Goal: Transaction & Acquisition: Purchase product/service

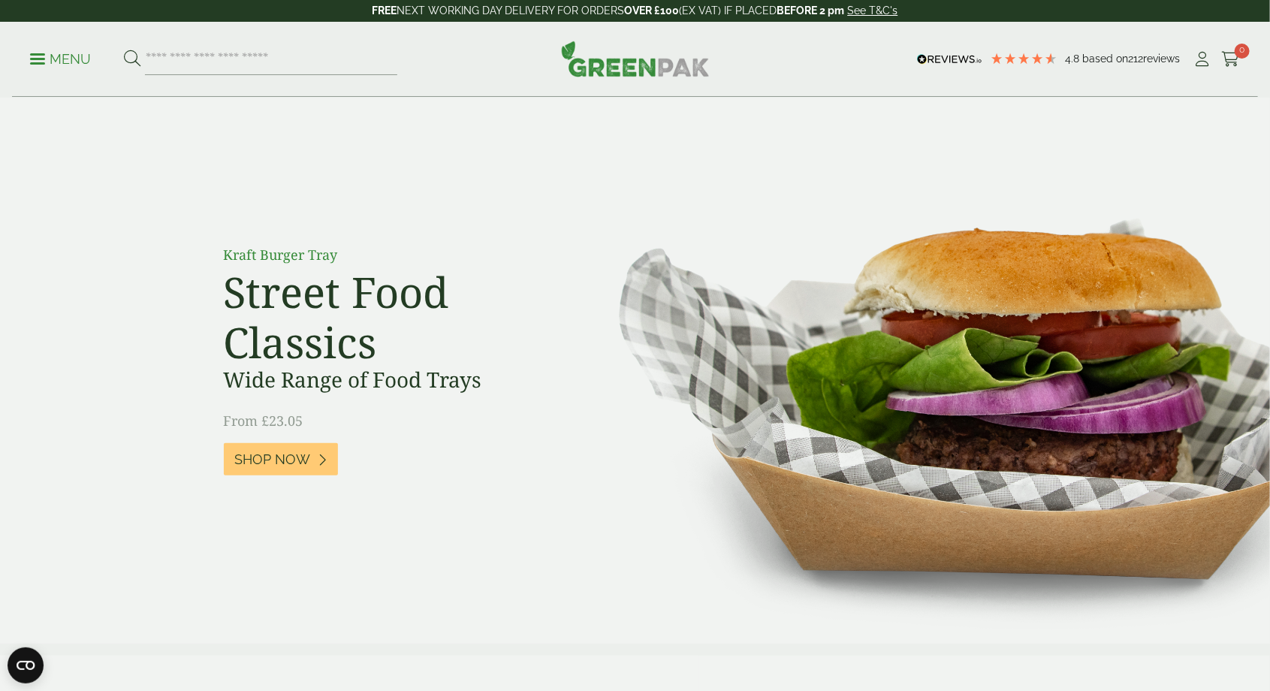
click at [32, 68] on p "Menu" at bounding box center [60, 59] width 61 height 18
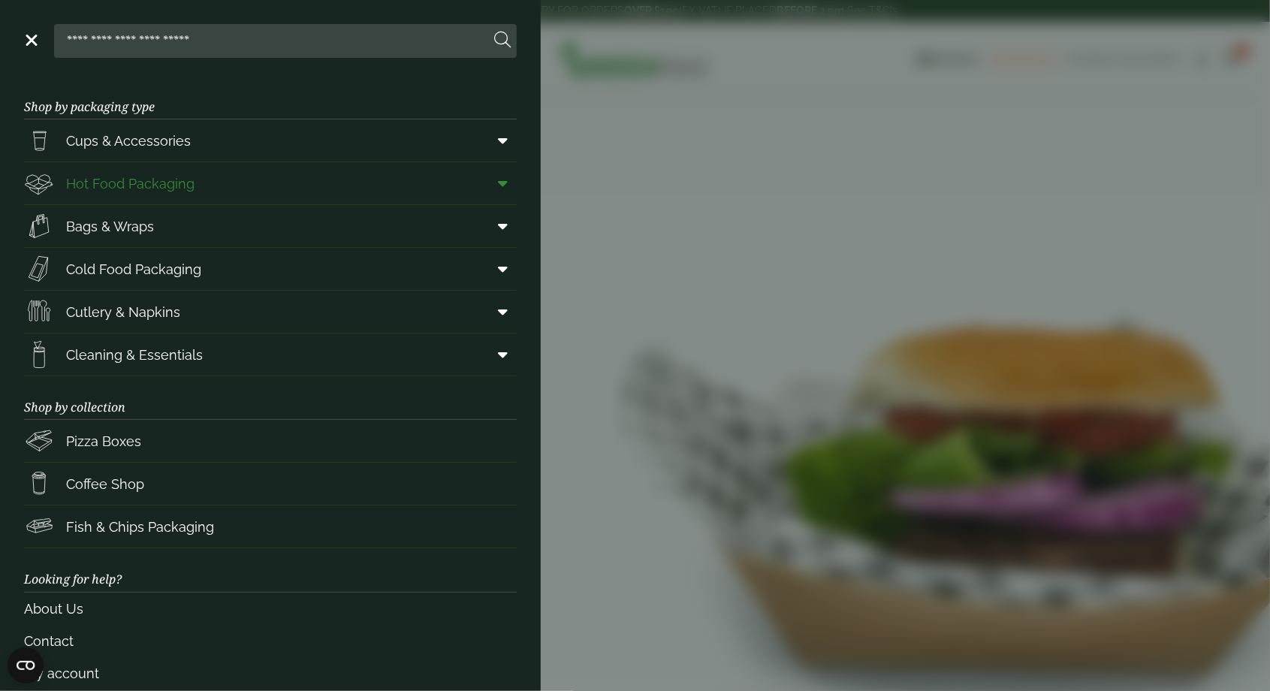
click at [292, 187] on link "Hot Food Packaging" at bounding box center [270, 183] width 493 height 42
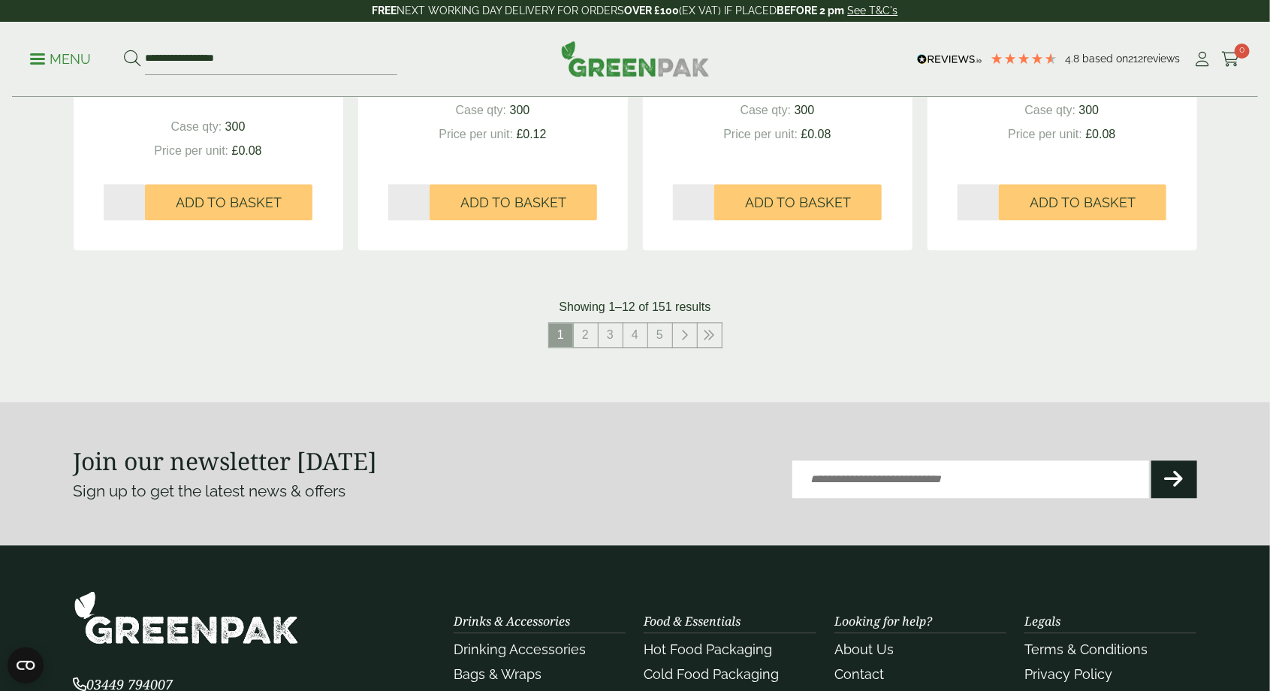
scroll to position [1665, 0]
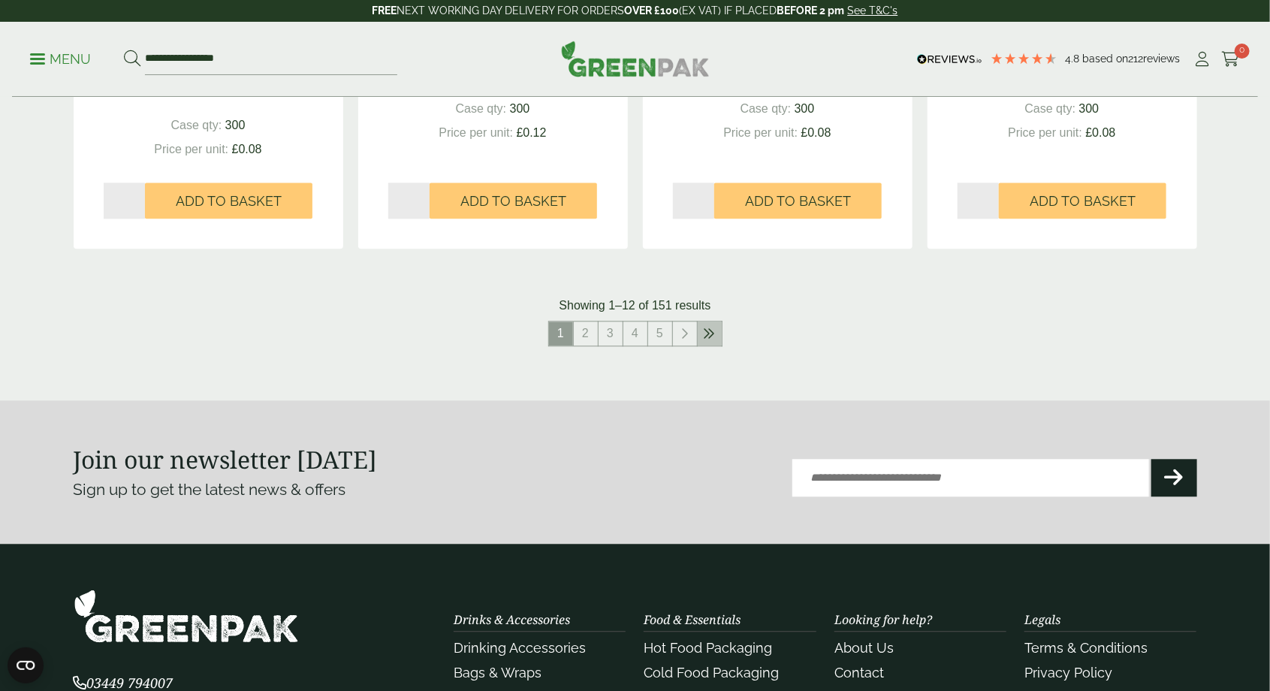
click at [706, 328] on icon at bounding box center [710, 334] width 12 height 12
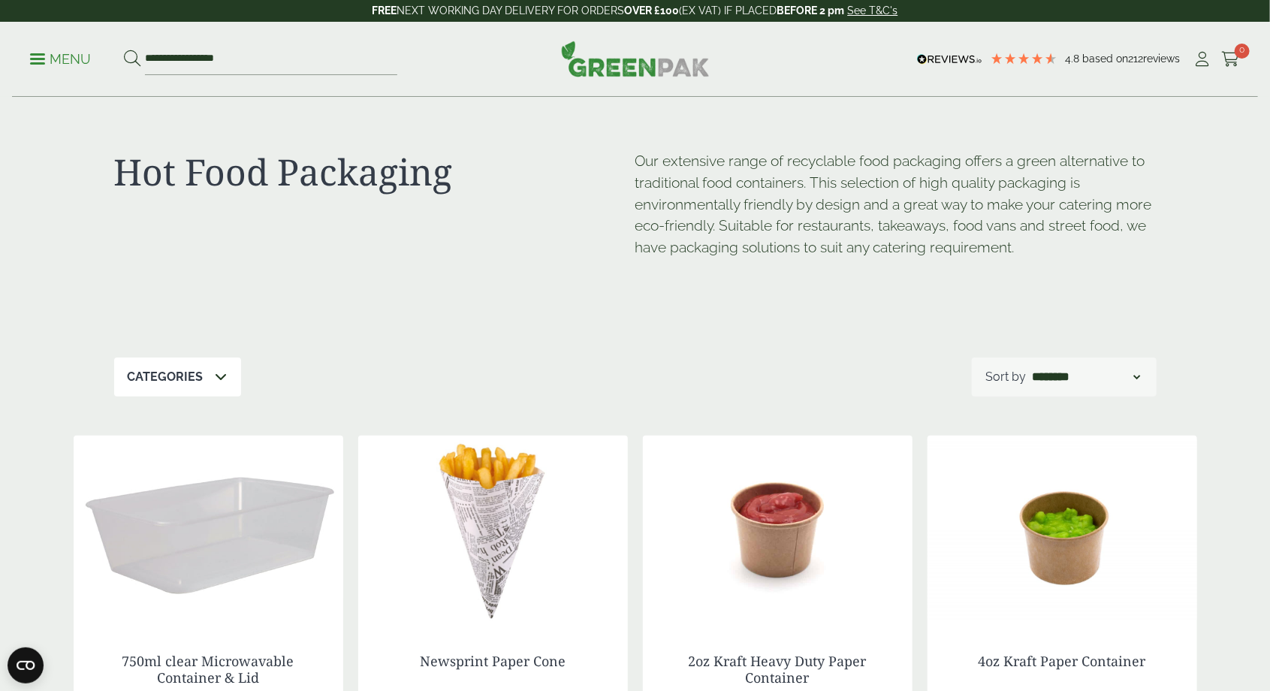
click at [43, 53] on link "Menu" at bounding box center [60, 57] width 61 height 15
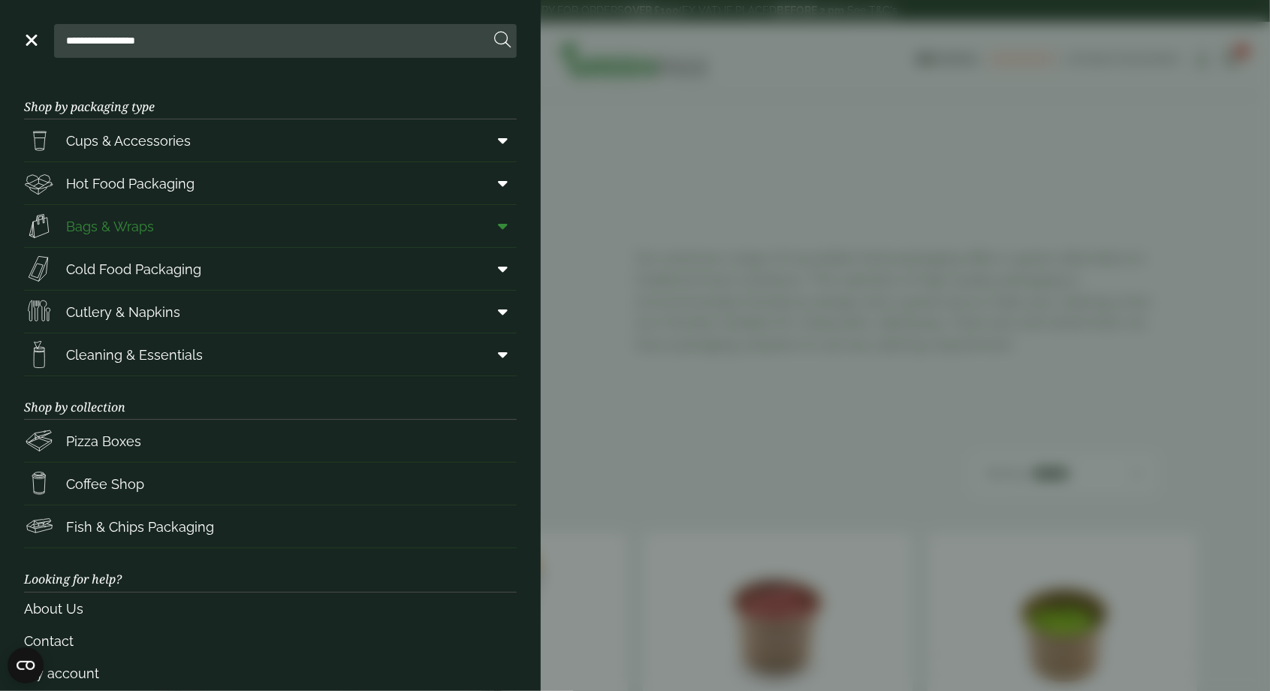
click at [498, 221] on icon at bounding box center [503, 226] width 10 height 15
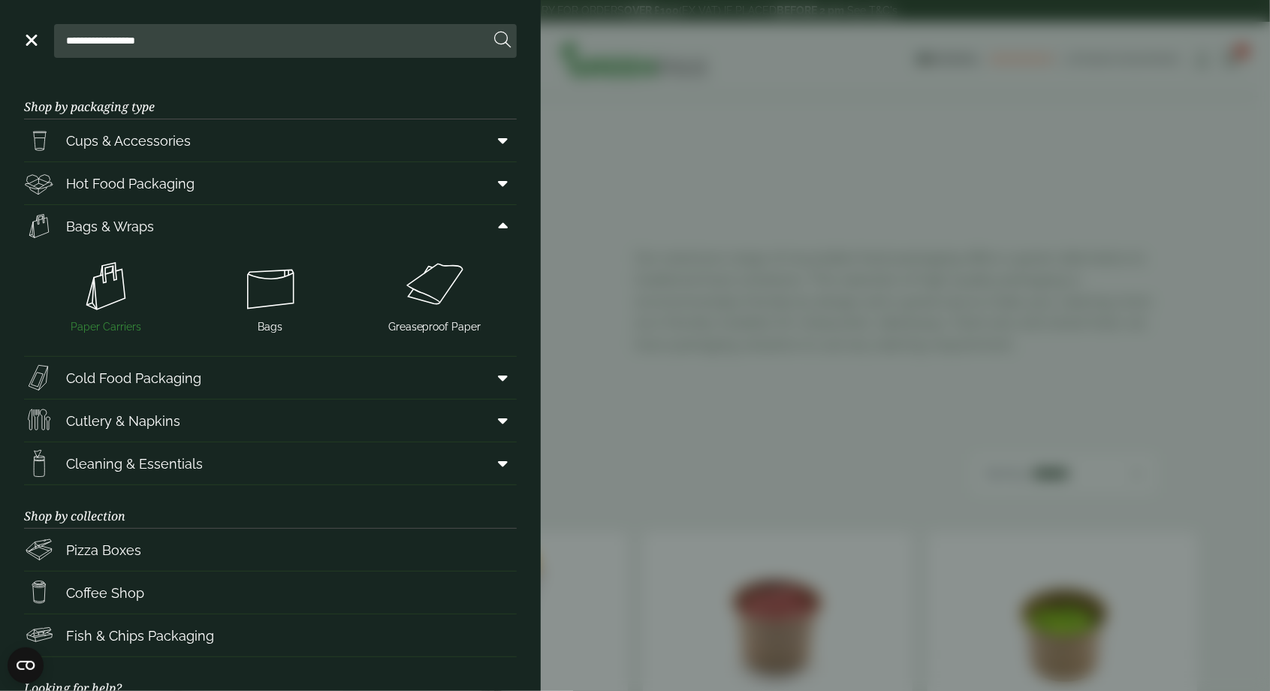
click at [104, 272] on img at bounding box center [106, 286] width 153 height 60
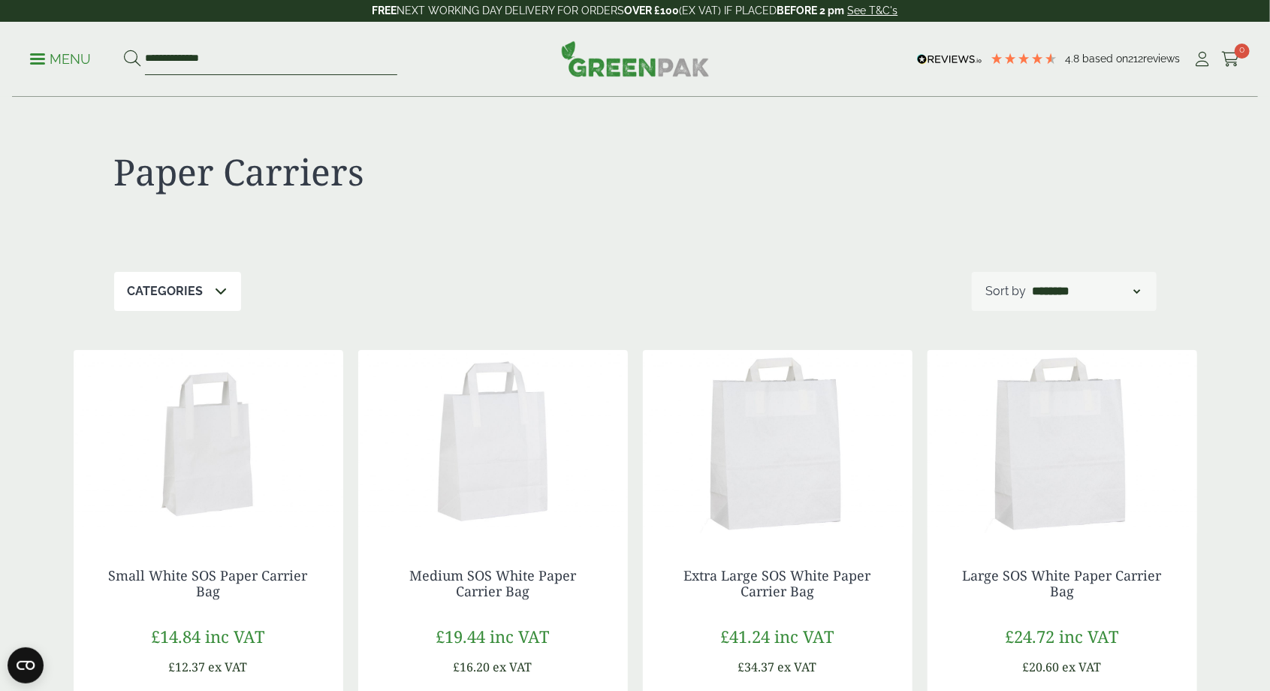
click at [205, 61] on input "**********" at bounding box center [271, 60] width 252 height 32
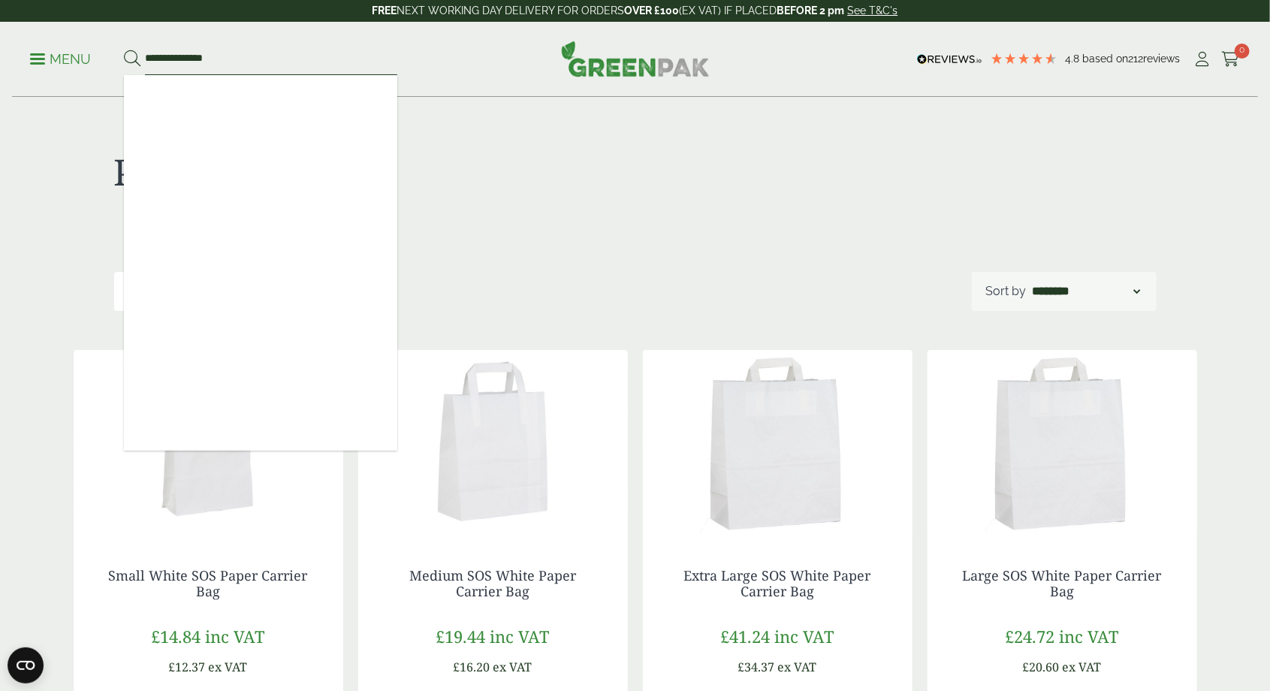
click at [243, 57] on input "**********" at bounding box center [271, 60] width 252 height 32
type input "*****"
click at [47, 55] on p "Menu" at bounding box center [60, 59] width 61 height 18
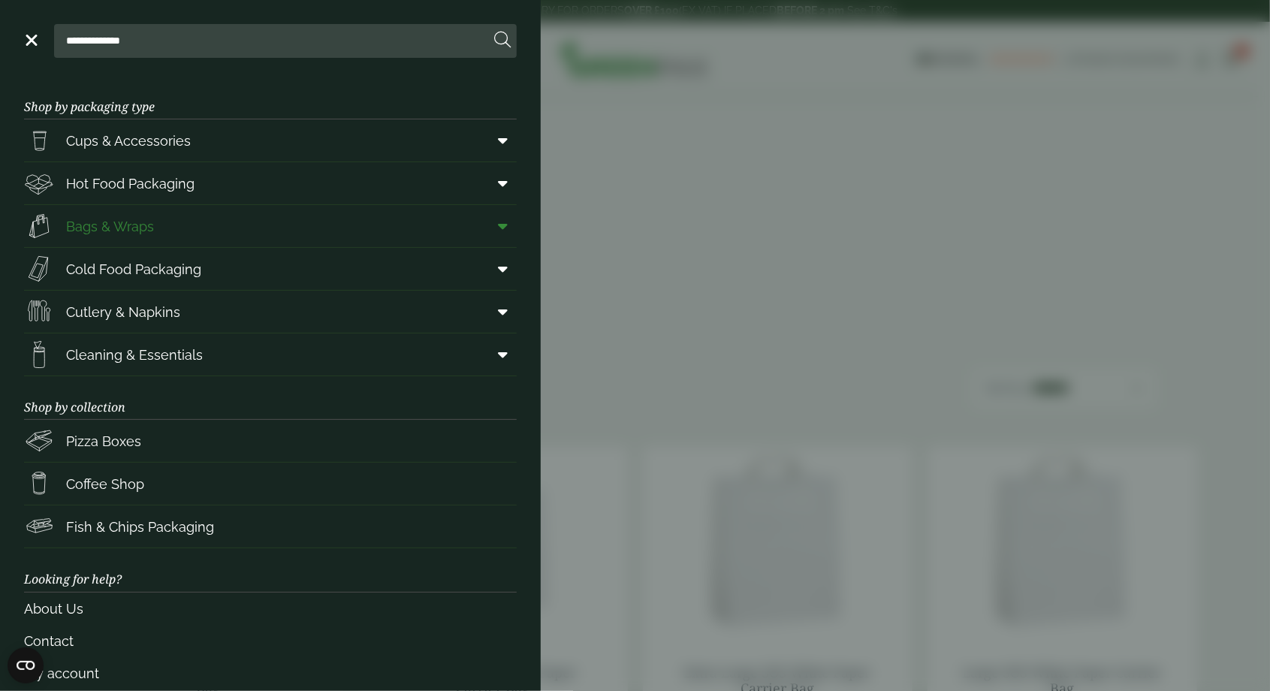
click at [198, 223] on link "Bags & Wraps" at bounding box center [270, 226] width 493 height 42
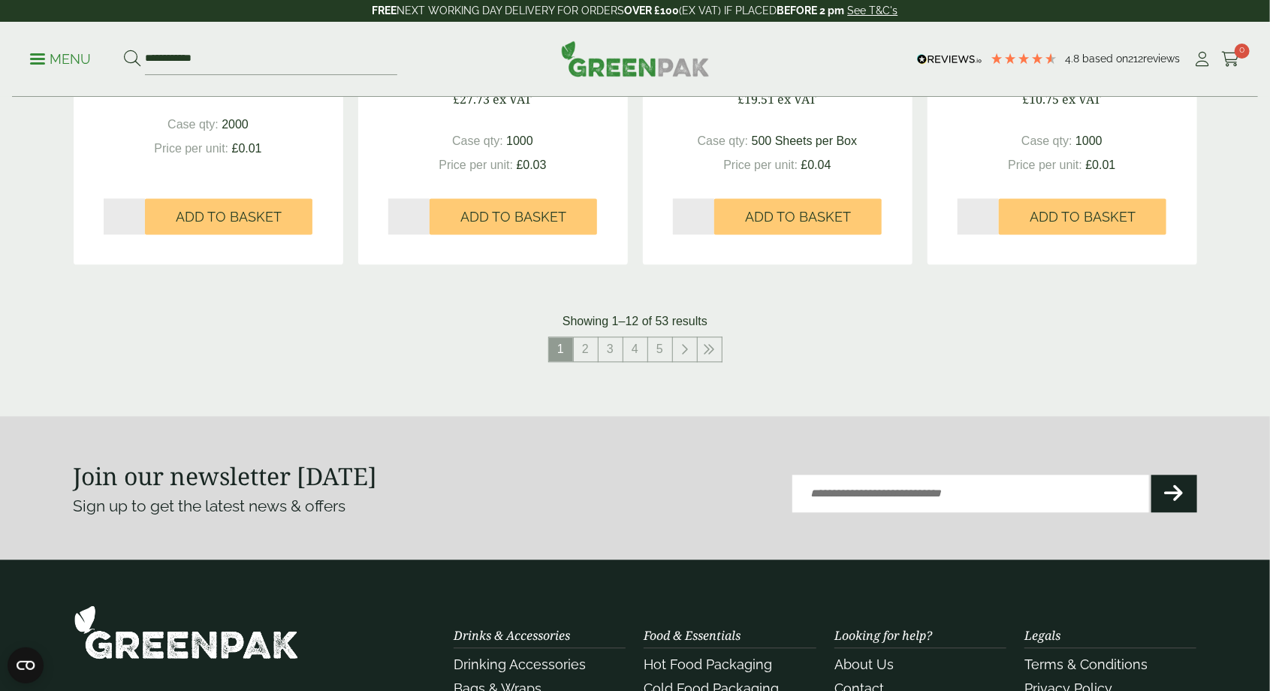
scroll to position [1587, 0]
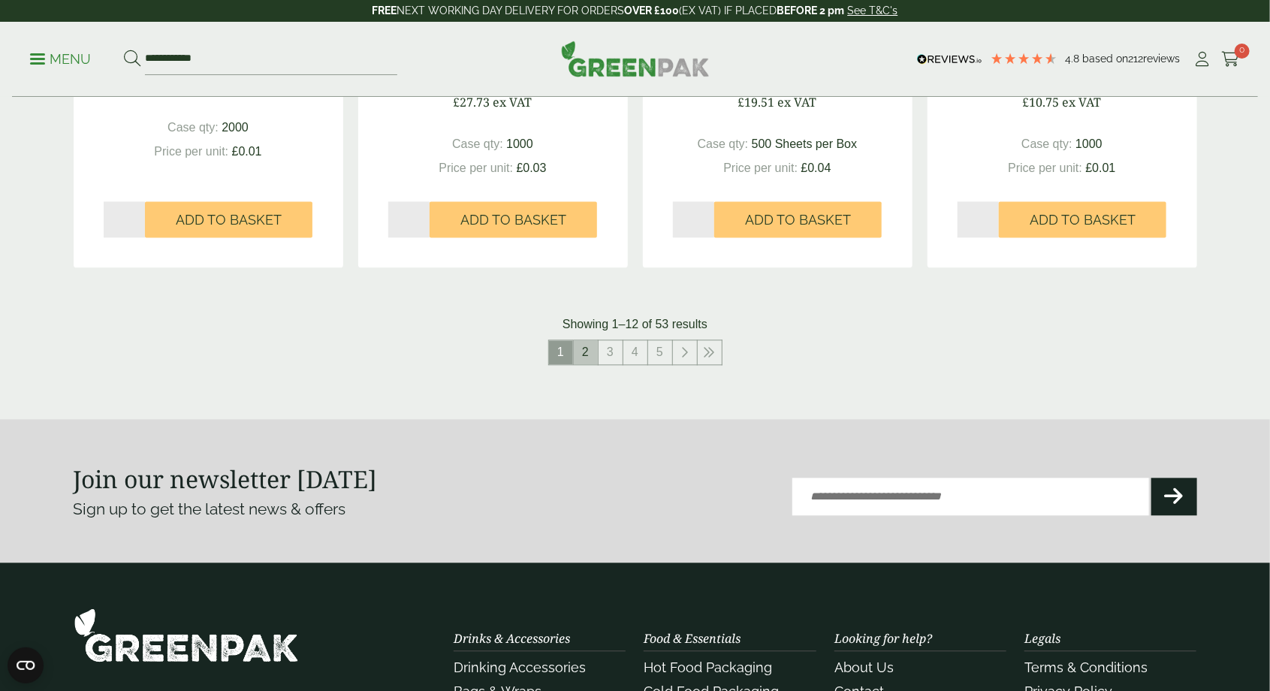
click at [582, 351] on link "2" at bounding box center [586, 352] width 24 height 24
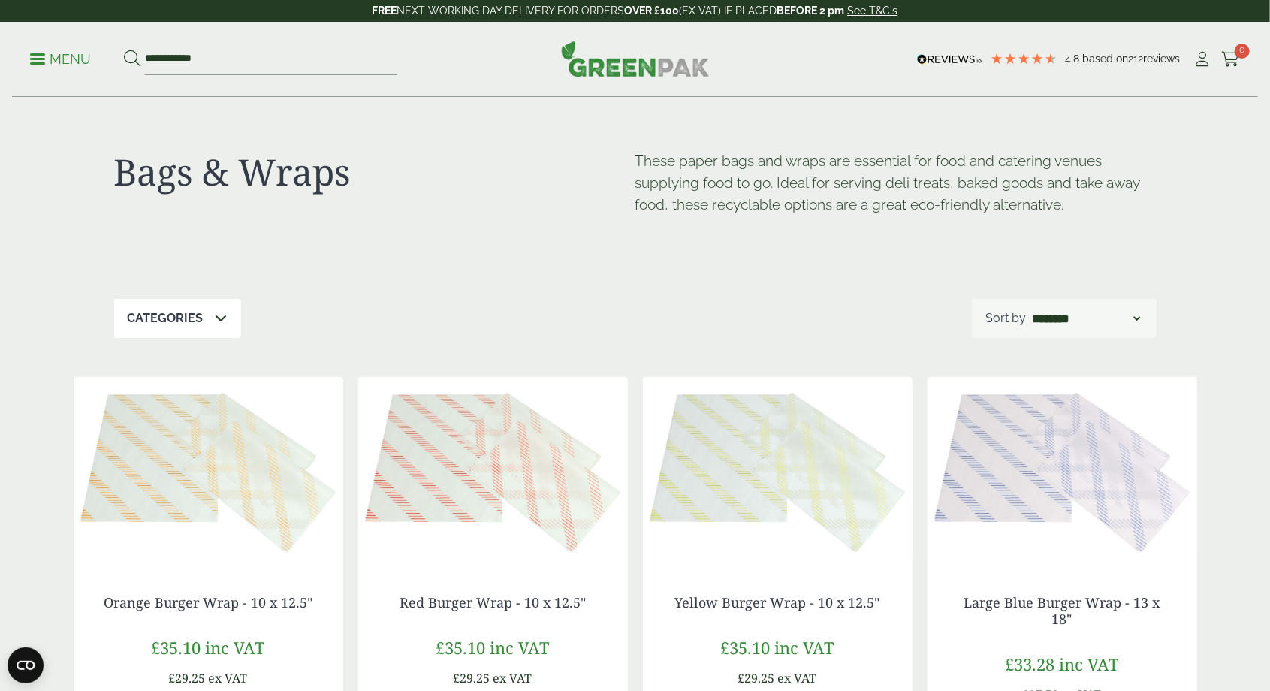
click at [49, 62] on p "Menu" at bounding box center [60, 59] width 61 height 18
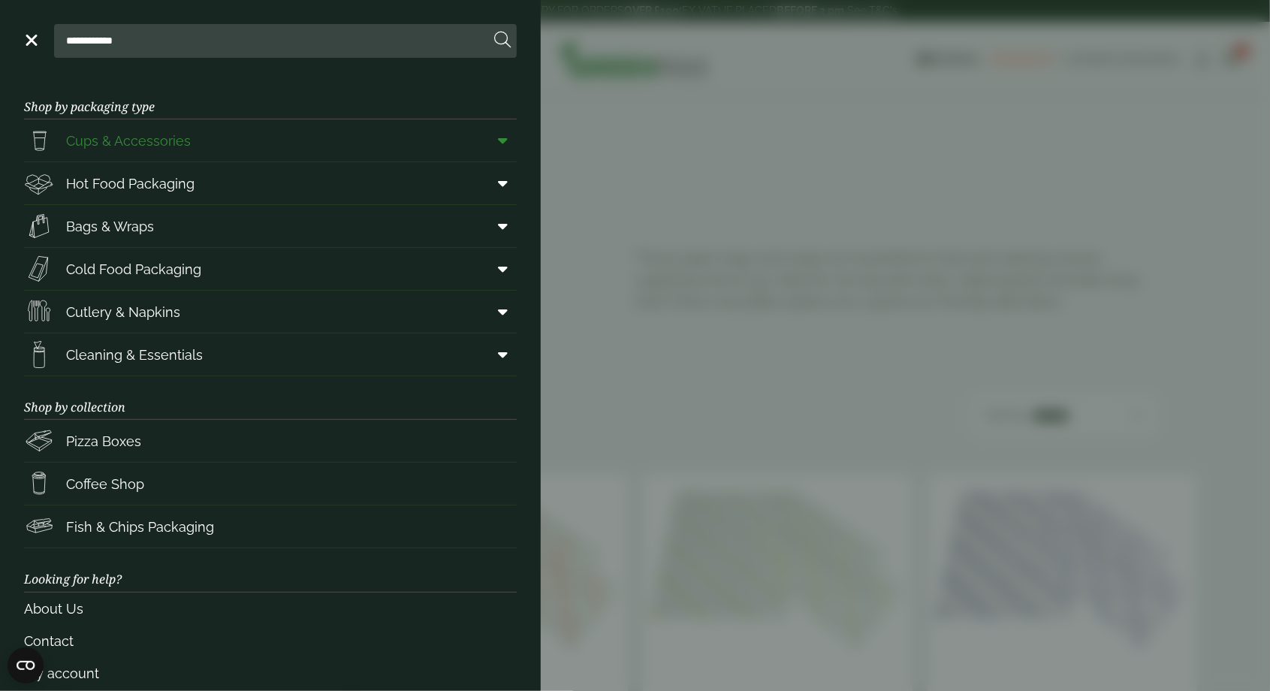
click at [489, 154] on span at bounding box center [500, 140] width 34 height 29
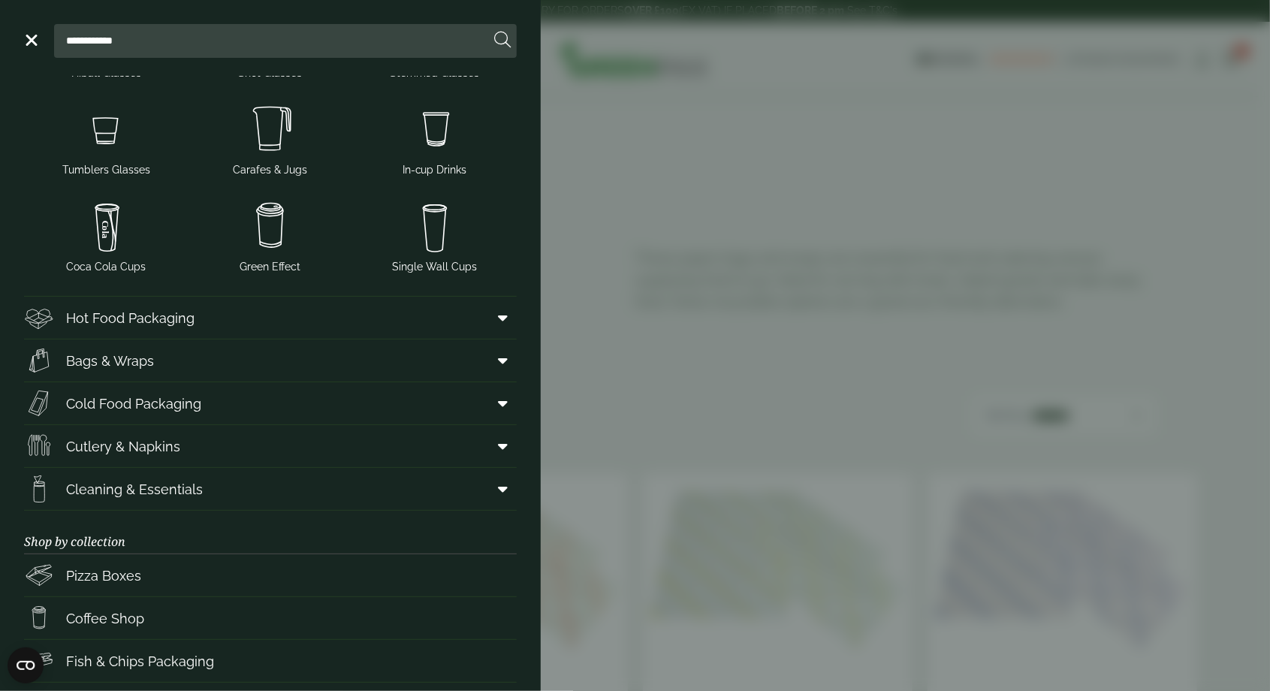
scroll to position [266, 0]
click at [502, 319] on icon at bounding box center [503, 317] width 10 height 15
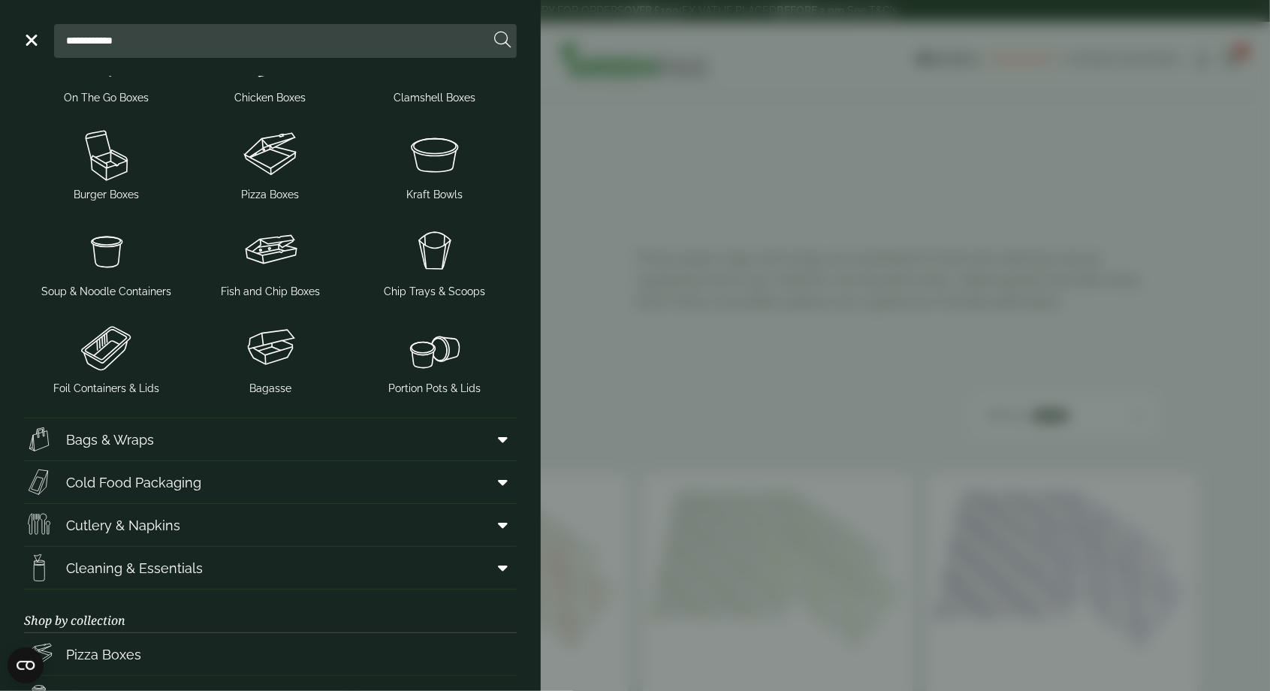
scroll to position [688, 0]
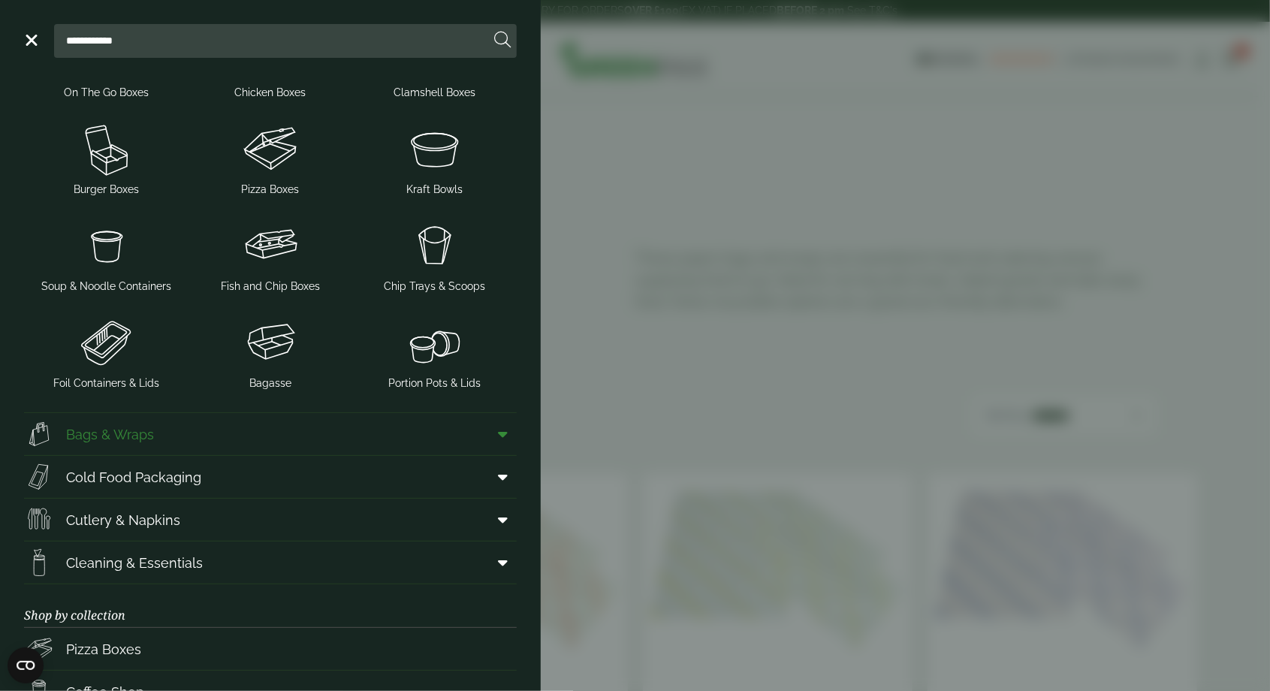
click at [488, 437] on span at bounding box center [500, 434] width 34 height 29
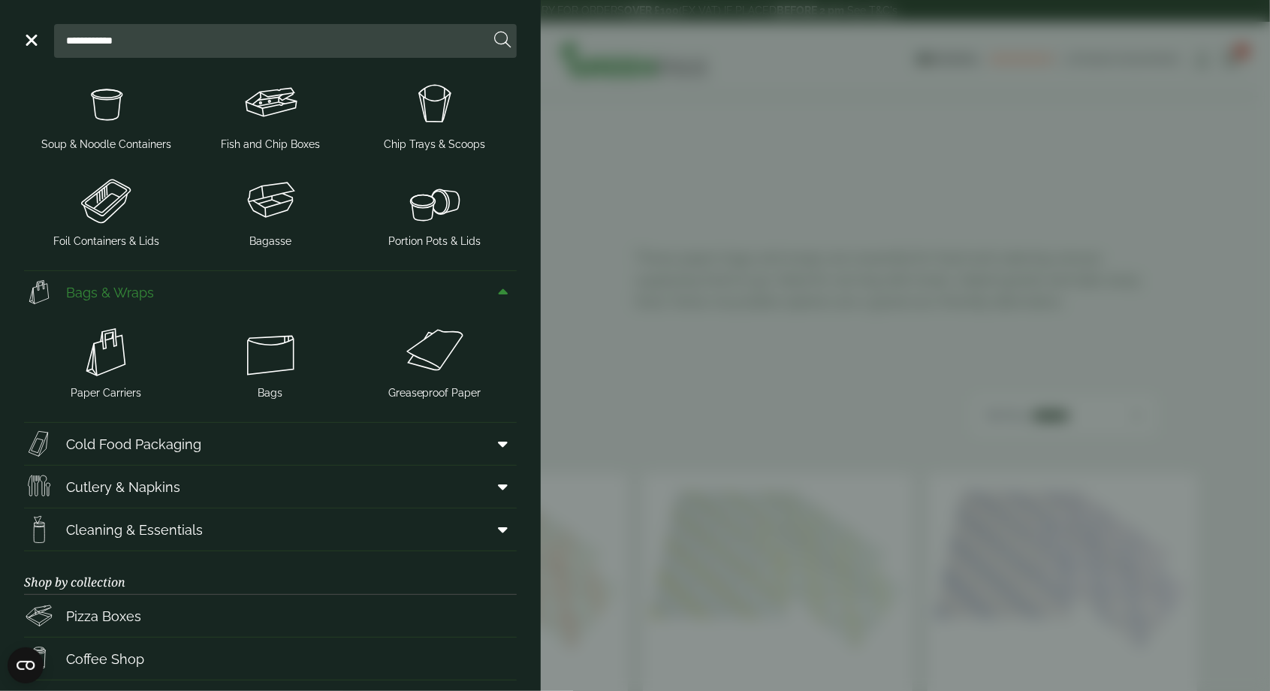
scroll to position [833, 0]
click at [497, 446] on span at bounding box center [500, 441] width 34 height 29
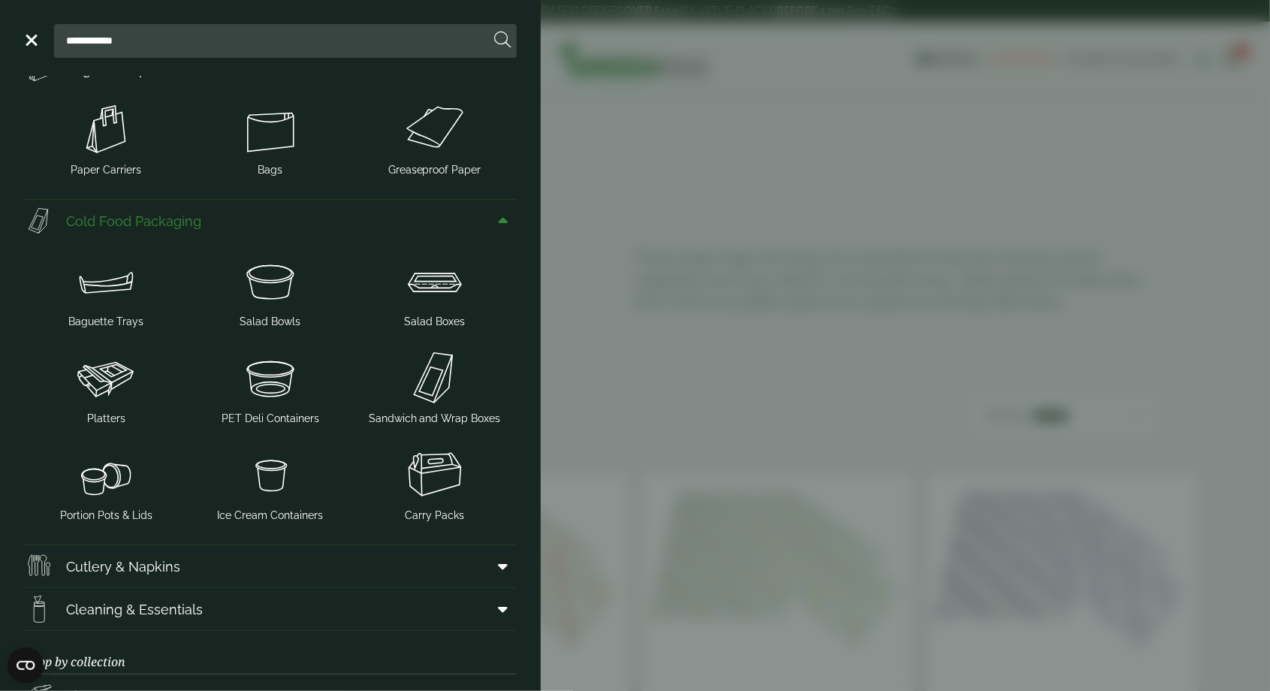
scroll to position [1053, 0]
click at [434, 478] on img at bounding box center [434, 476] width 153 height 60
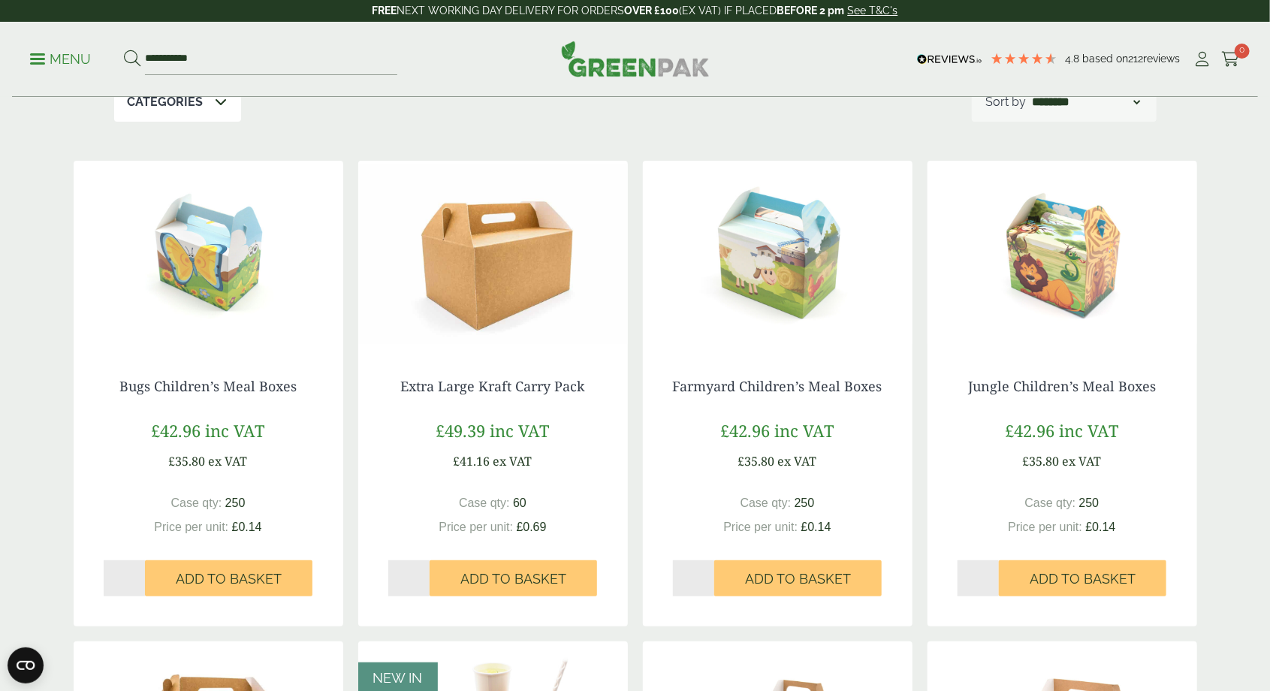
scroll to position [195, 0]
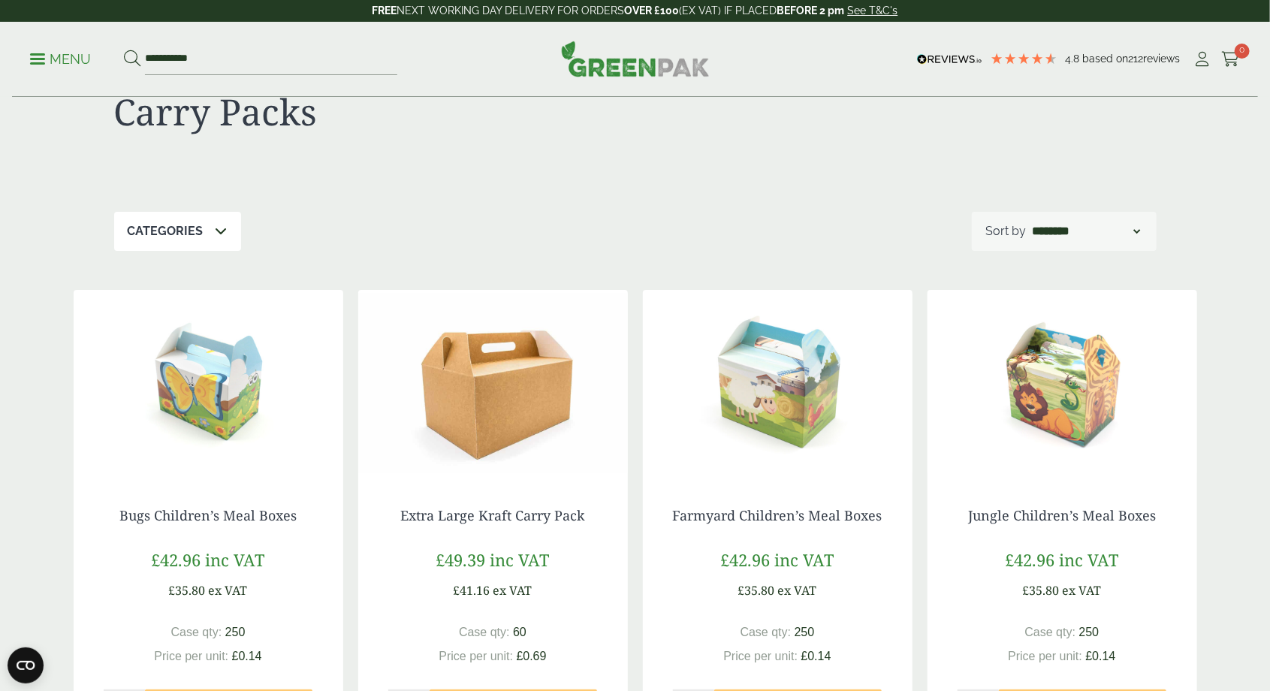
scroll to position [74, 0]
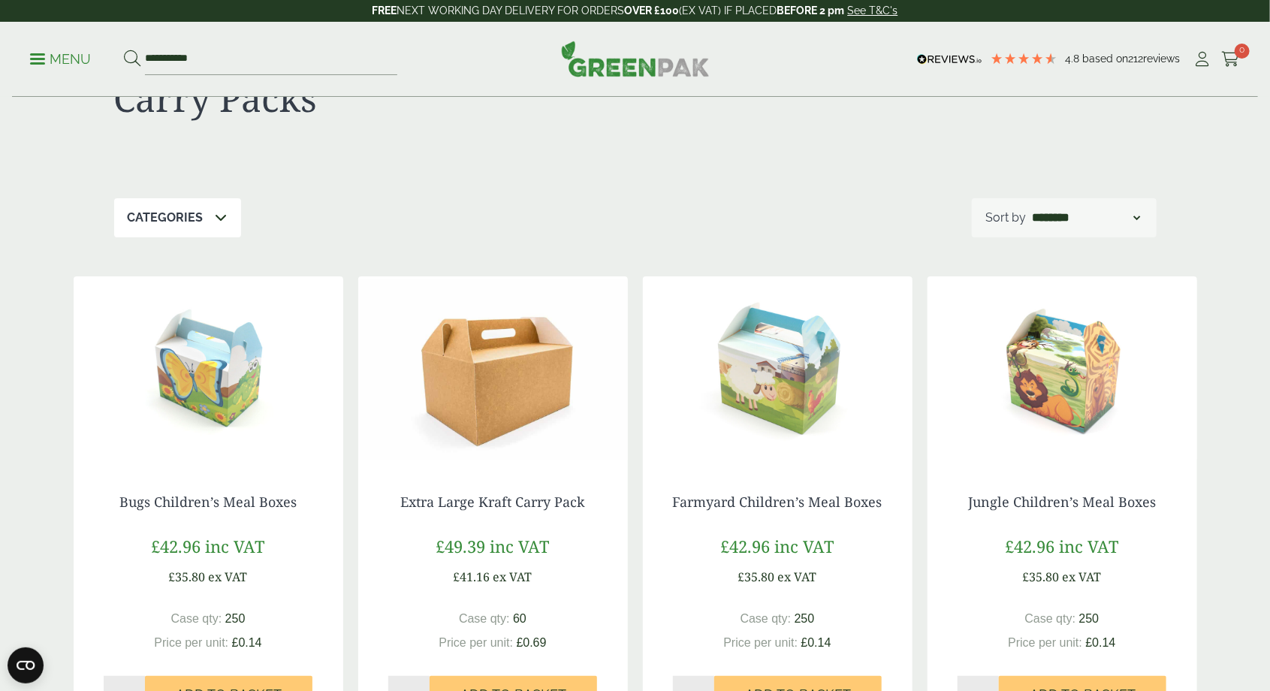
click at [515, 523] on div "Extra Large Kraft Carry Pack £49.39 inc VAT £41.16 ex VAT Case qty: 60 Price pe…" at bounding box center [493, 603] width 270 height 279
click at [506, 690] on span "Add to Basket" at bounding box center [514, 695] width 106 height 17
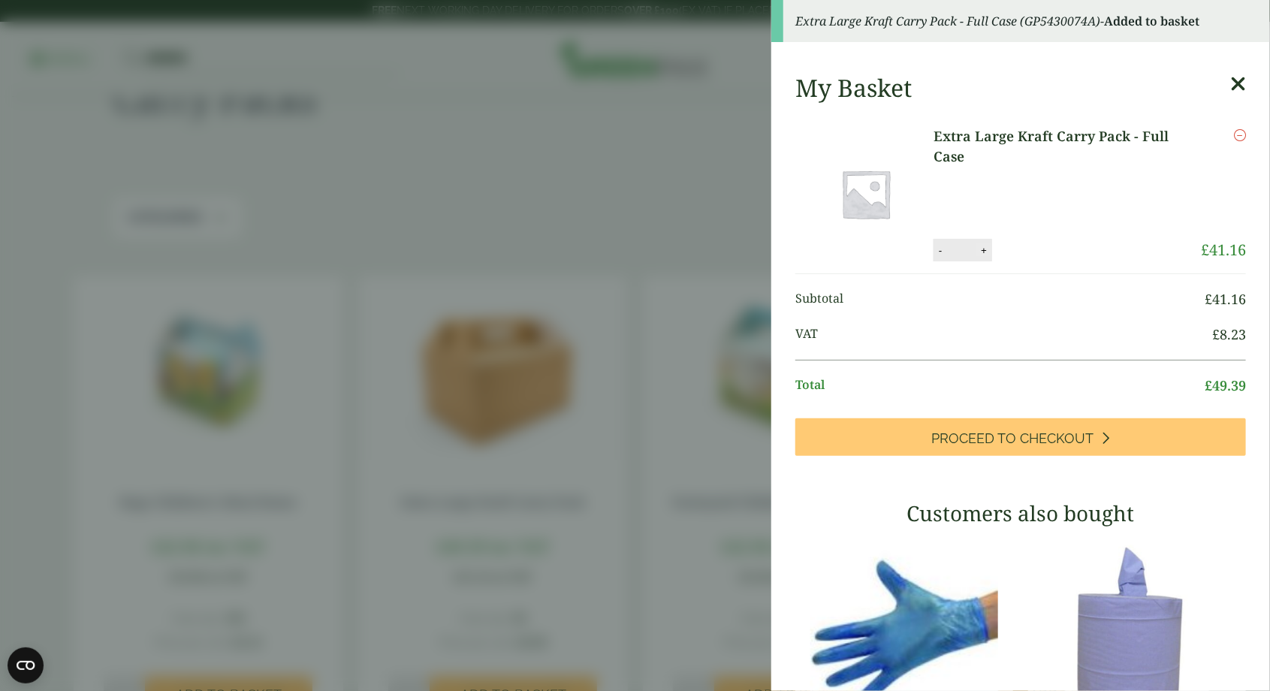
click at [981, 246] on button "+" at bounding box center [984, 250] width 15 height 13
click at [984, 250] on button "+" at bounding box center [984, 250] width 15 height 13
click at [982, 249] on button "+" at bounding box center [984, 250] width 15 height 13
click at [984, 249] on button "+" at bounding box center [984, 250] width 15 height 13
type input "*"
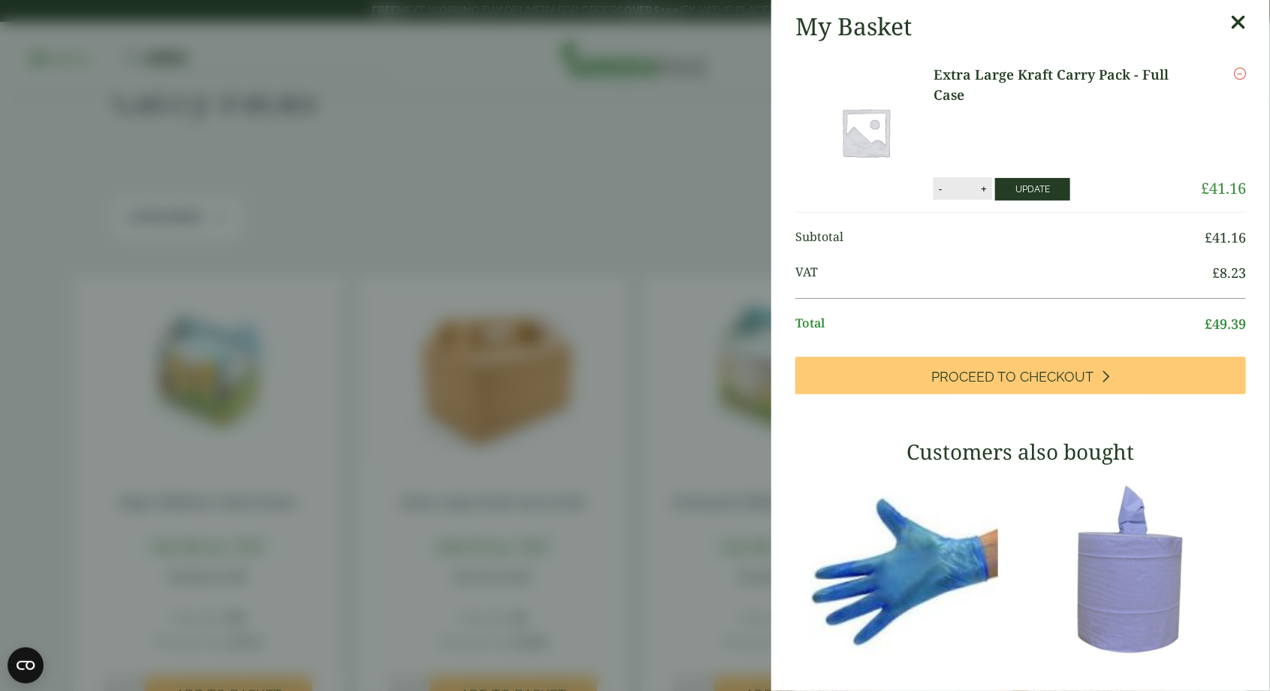
click at [1030, 189] on button "Update" at bounding box center [1032, 189] width 75 height 23
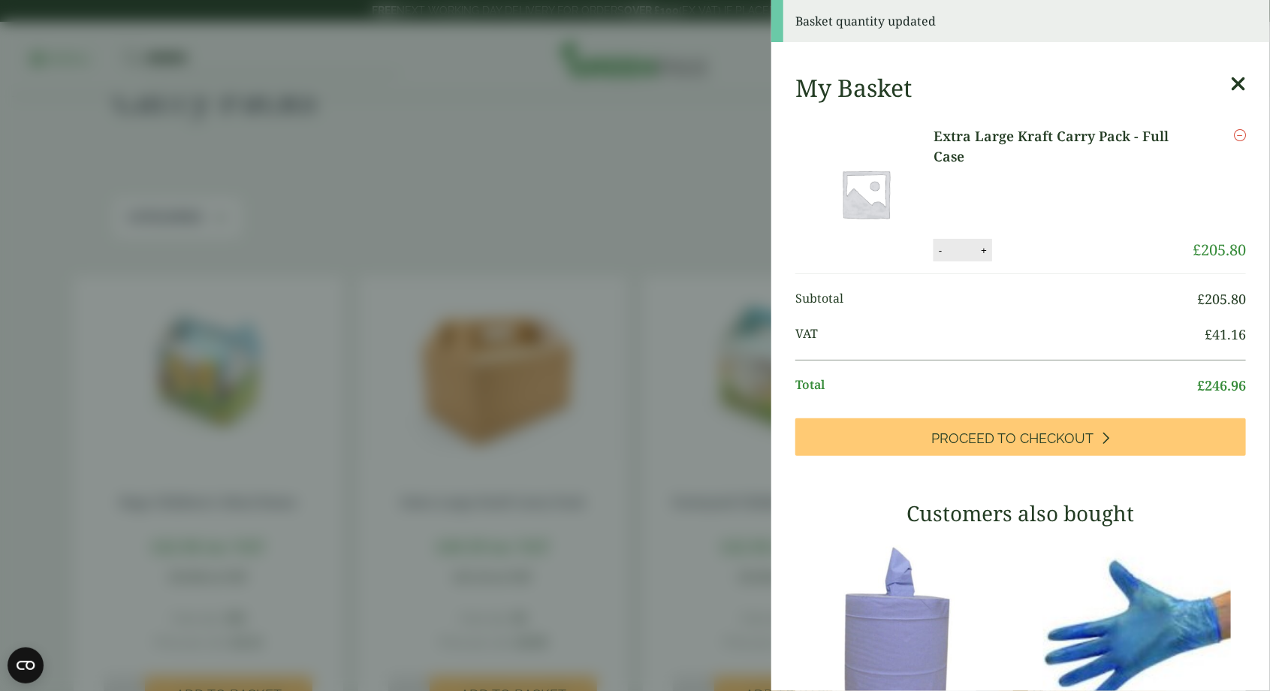
click at [656, 427] on aside "Basket quantity updated My Basket Extra Large Kraft Carry Pack - Full Case Extr…" at bounding box center [635, 345] width 1270 height 691
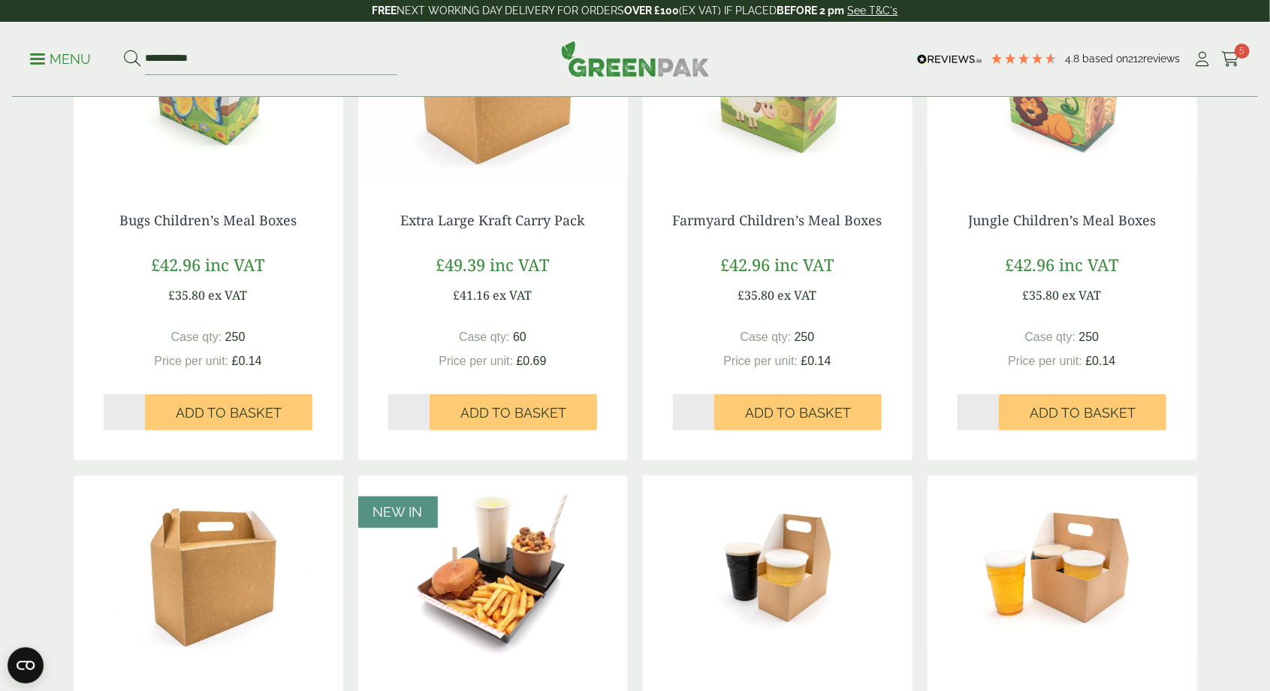
click at [234, 629] on img at bounding box center [209, 570] width 270 height 188
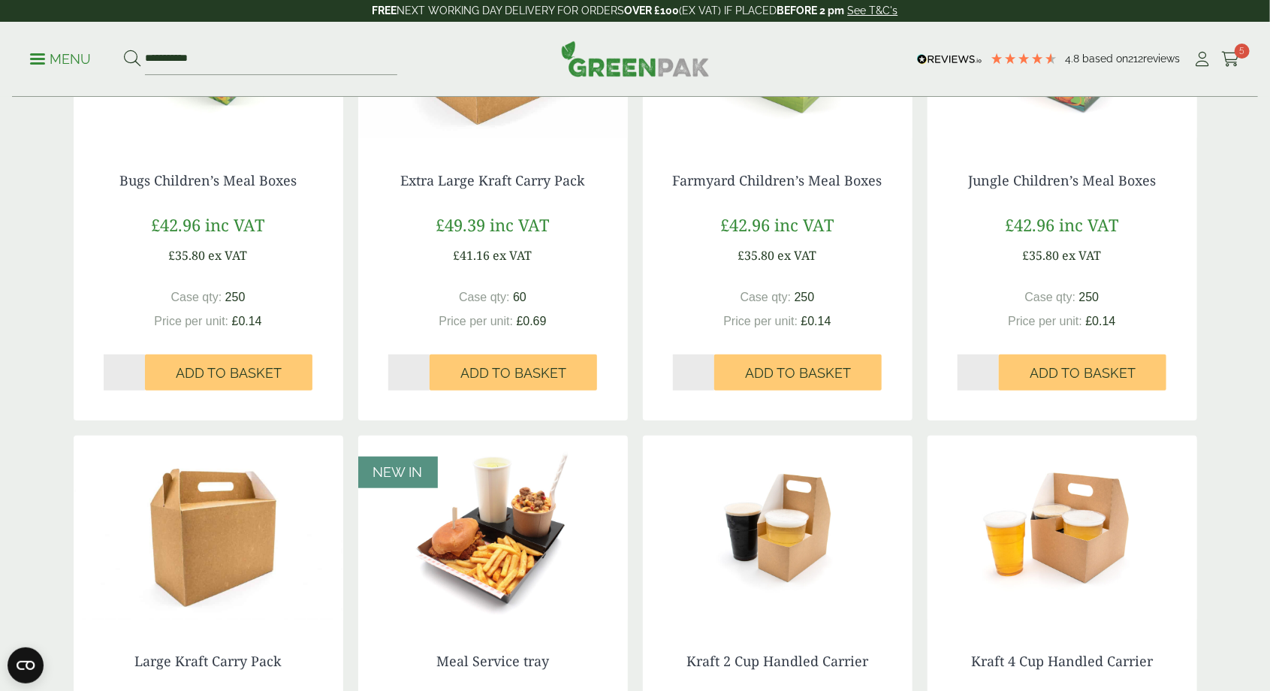
scroll to position [403, 0]
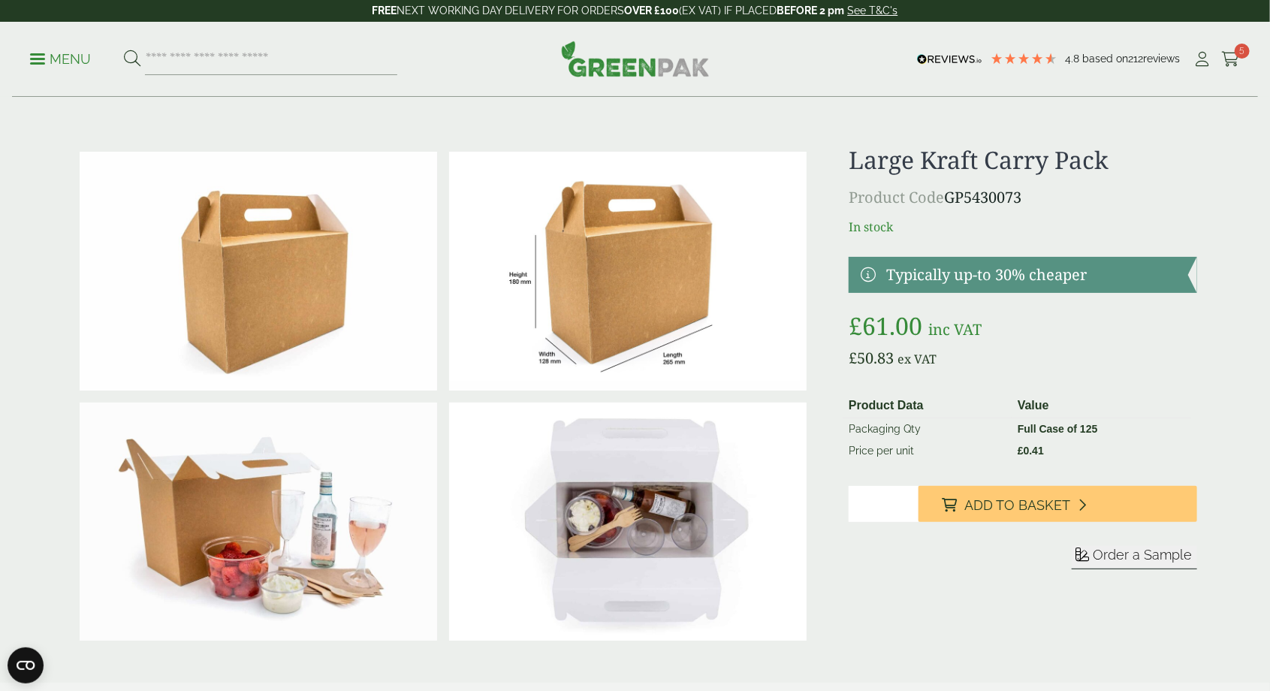
click at [669, 545] on img at bounding box center [628, 522] width 358 height 239
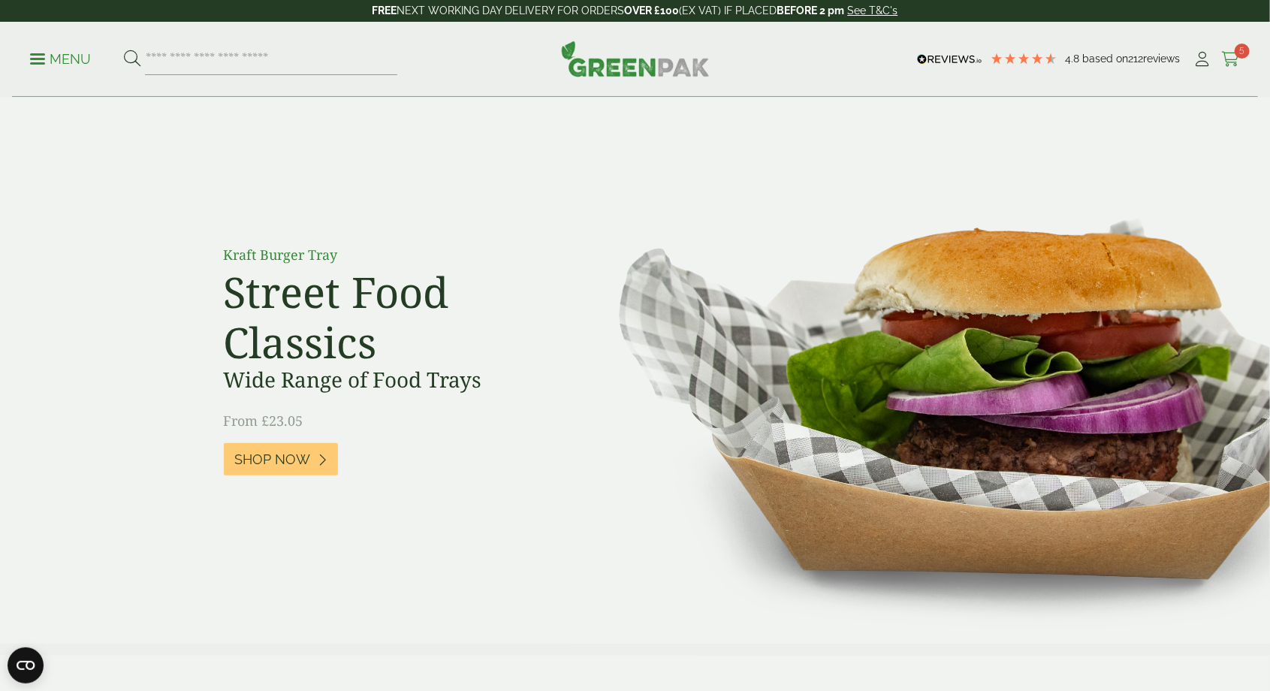
click at [1242, 50] on span "5" at bounding box center [1242, 51] width 15 height 15
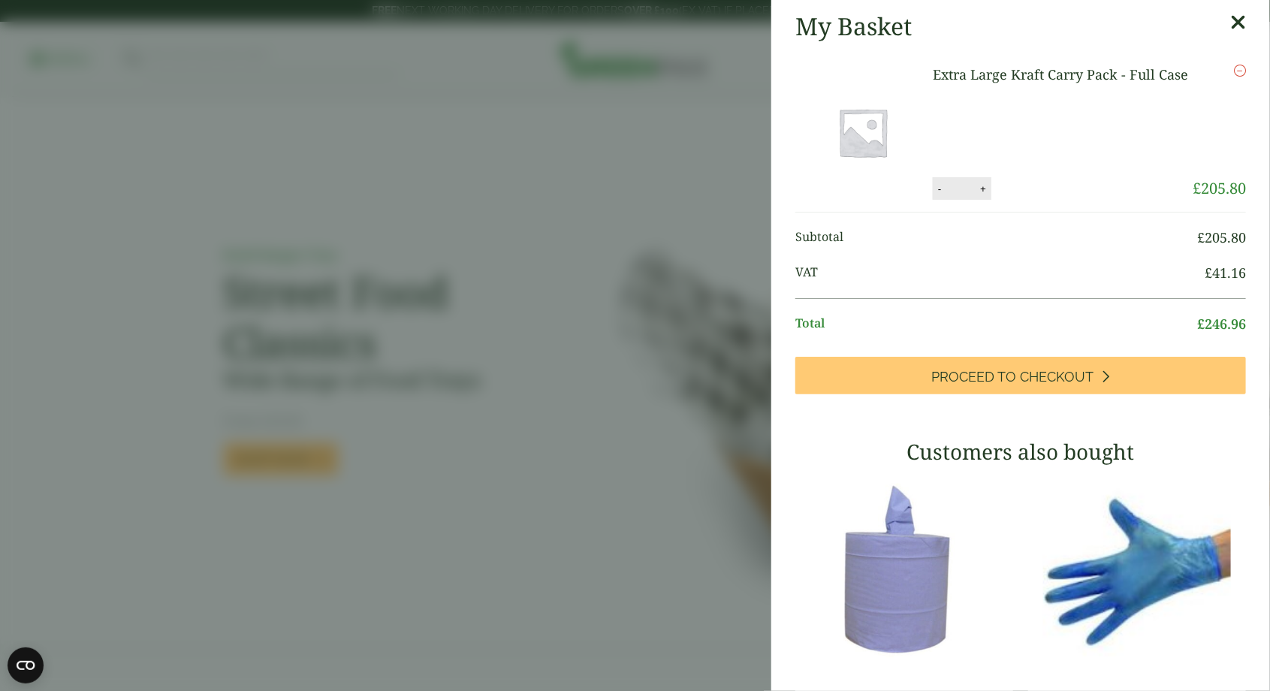
click at [972, 261] on li "VAT £ 41.16" at bounding box center [1021, 276] width 451 height 43
click at [609, 375] on aside "My Basket Extra Large Kraft Carry Pack - Full Case Extra Large Kraft Carry Pack…" at bounding box center [635, 345] width 1270 height 691
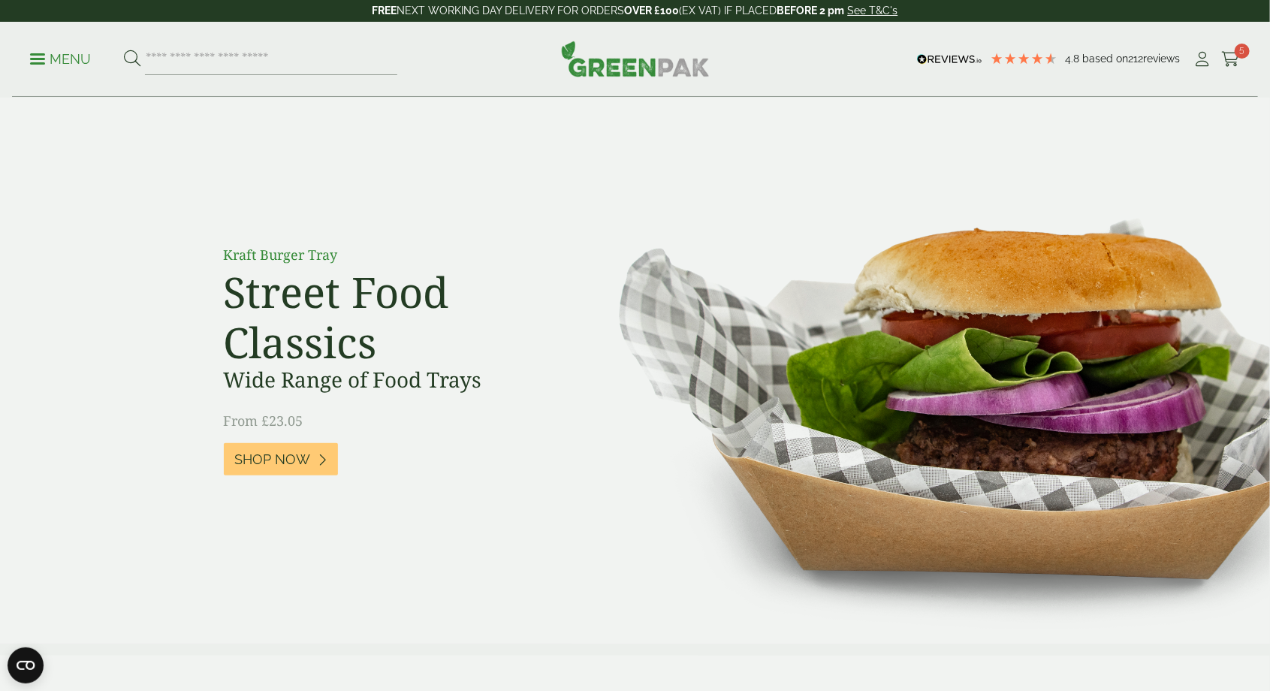
click at [44, 53] on link "Menu" at bounding box center [60, 57] width 61 height 15
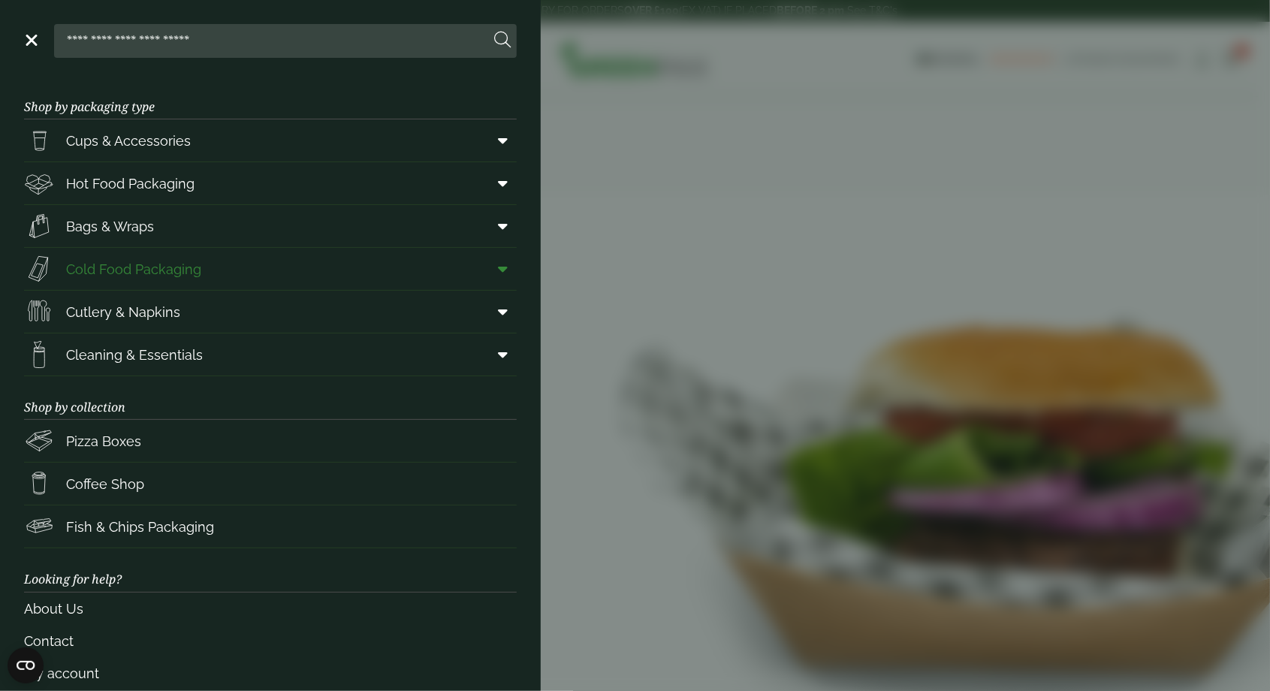
click at [500, 270] on icon at bounding box center [503, 268] width 10 height 15
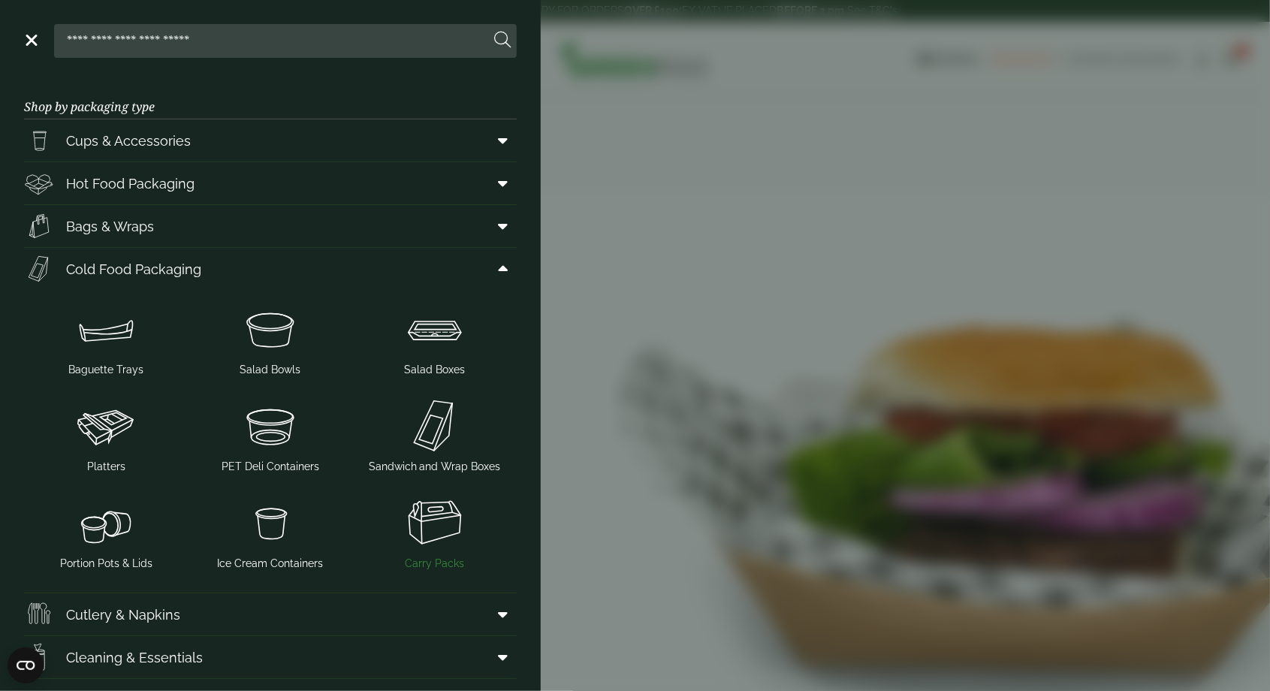
click at [427, 526] on img at bounding box center [434, 523] width 153 height 60
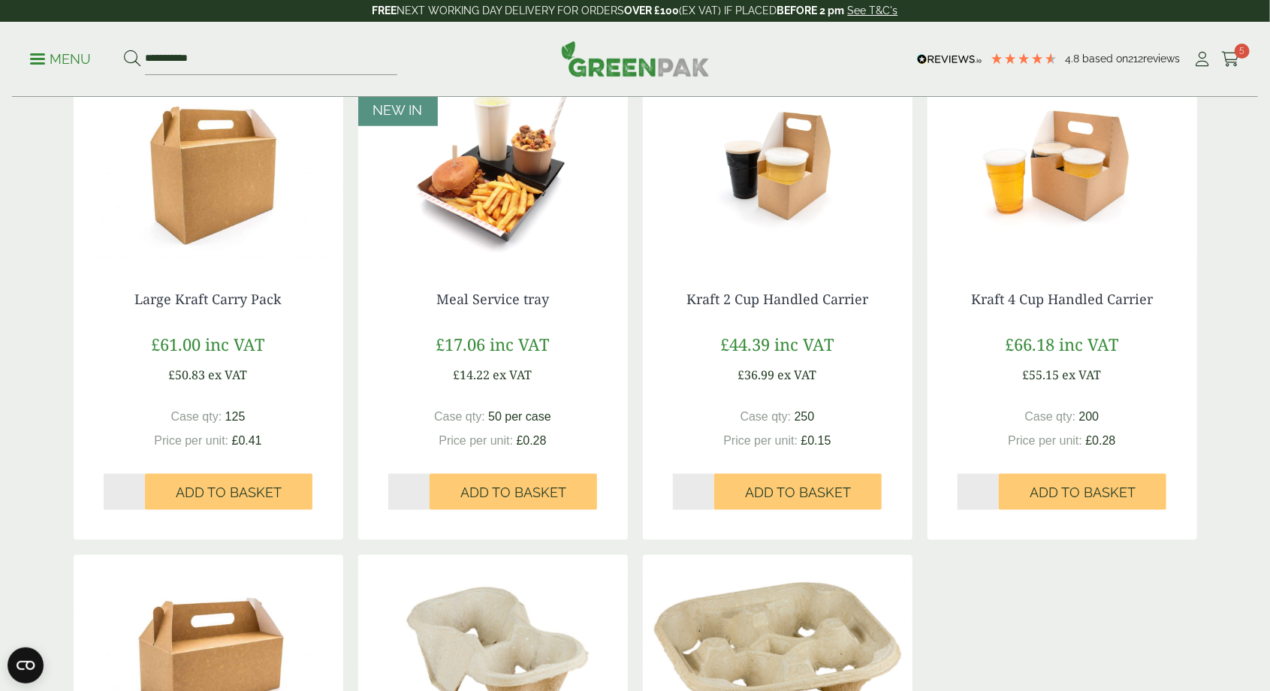
scroll to position [755, 0]
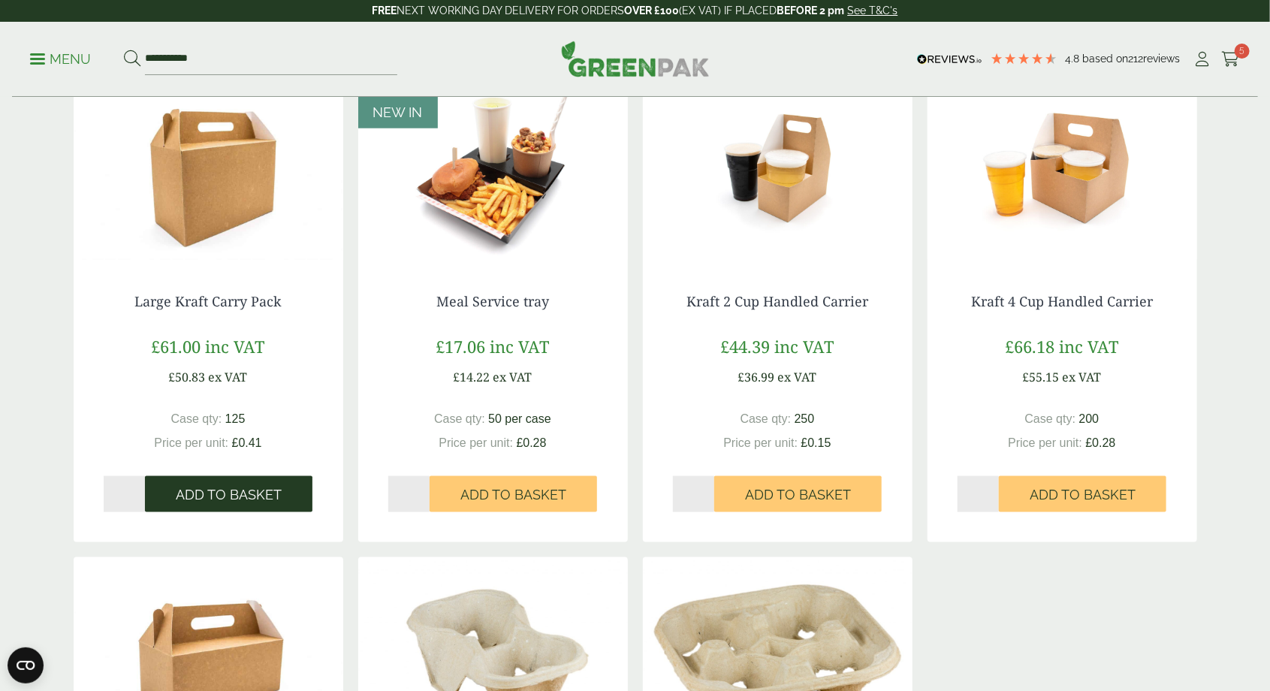
click at [236, 499] on span "Add to Basket" at bounding box center [229, 495] width 106 height 17
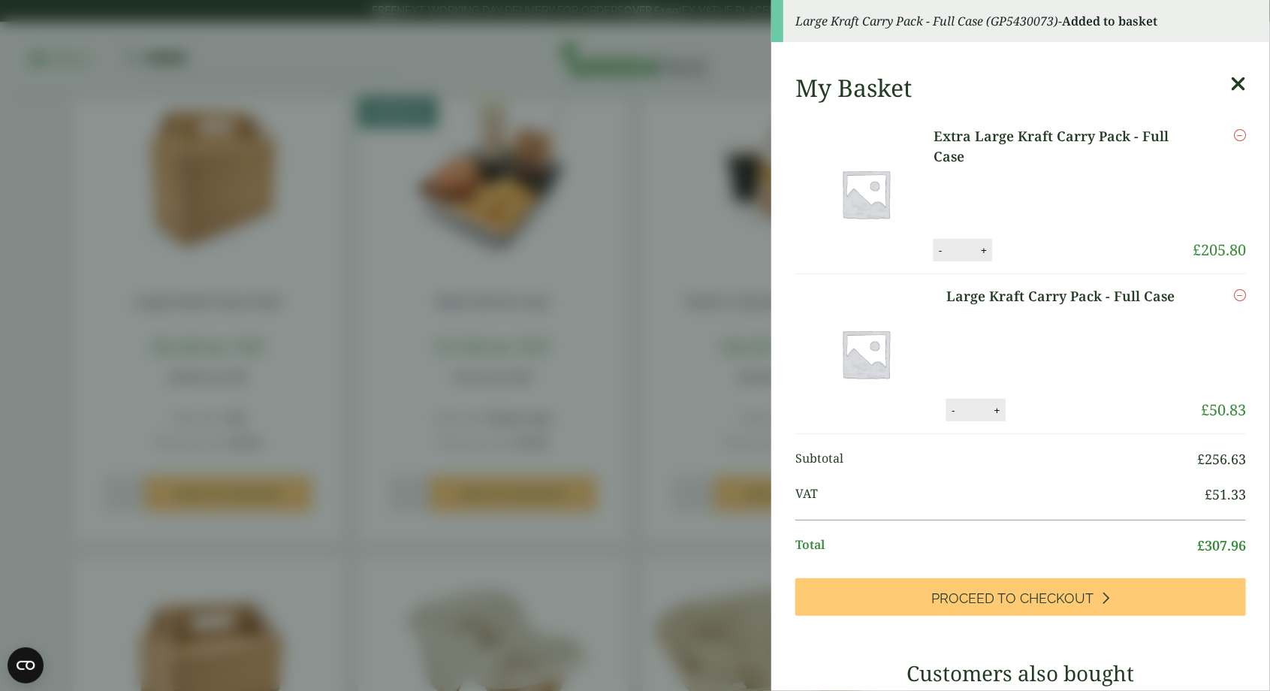
click at [1004, 409] on button "+" at bounding box center [997, 410] width 15 height 13
click at [1009, 408] on button "Update" at bounding box center [1046, 411] width 75 height 23
click at [1001, 409] on button "+" at bounding box center [997, 410] width 15 height 13
type input "*"
click at [1011, 407] on button "Update" at bounding box center [1046, 411] width 75 height 23
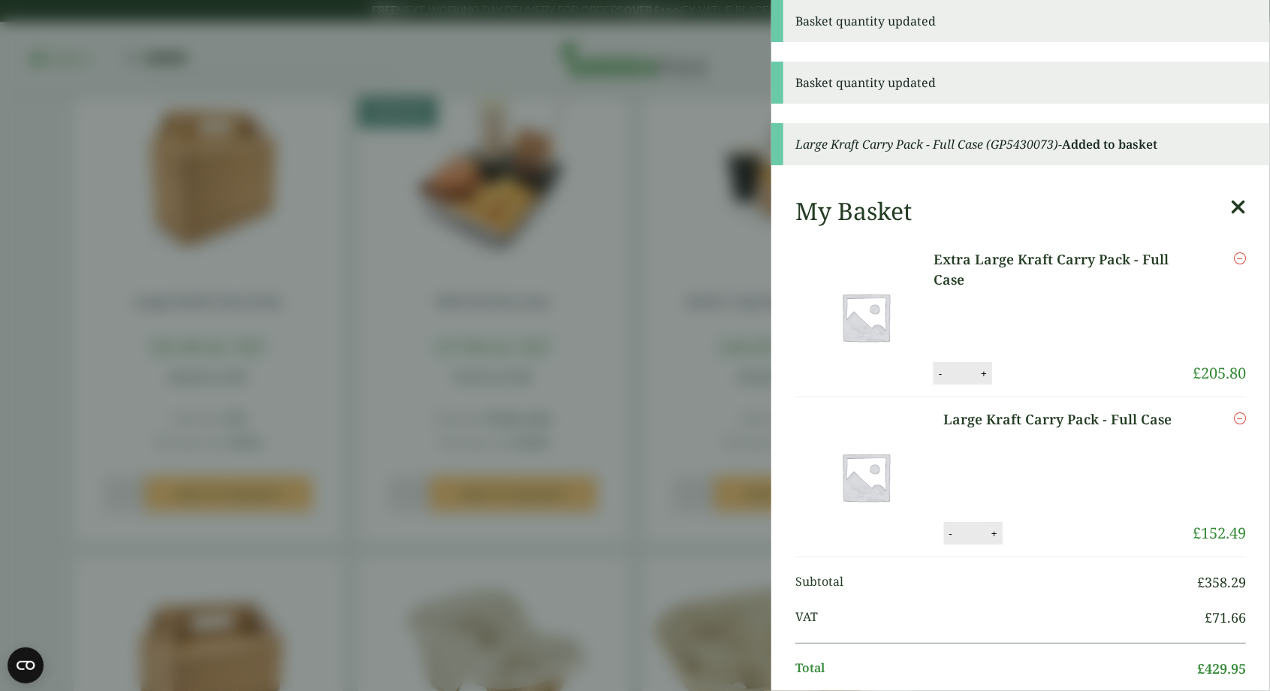
click at [996, 533] on button "+" at bounding box center [994, 533] width 15 height 13
click at [998, 535] on button "+" at bounding box center [994, 533] width 15 height 13
click at [998, 533] on button "+" at bounding box center [994, 533] width 15 height 13
type input "*"
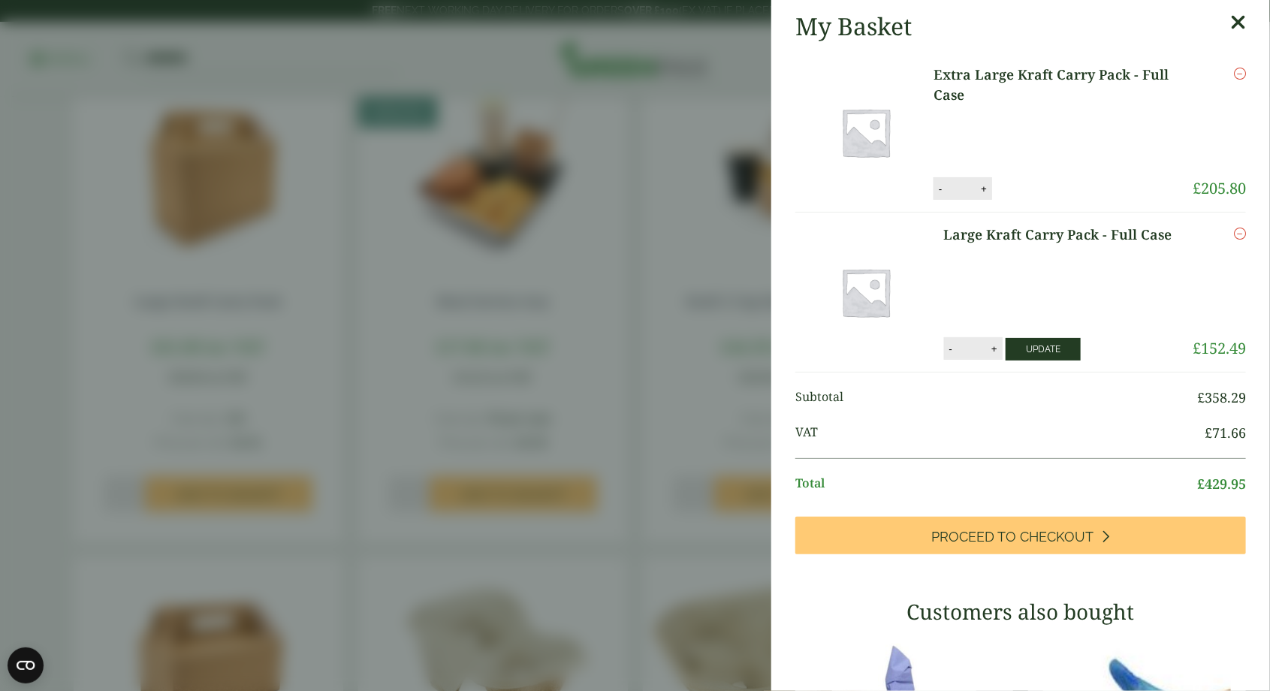
click at [1050, 347] on button "Update" at bounding box center [1043, 349] width 75 height 23
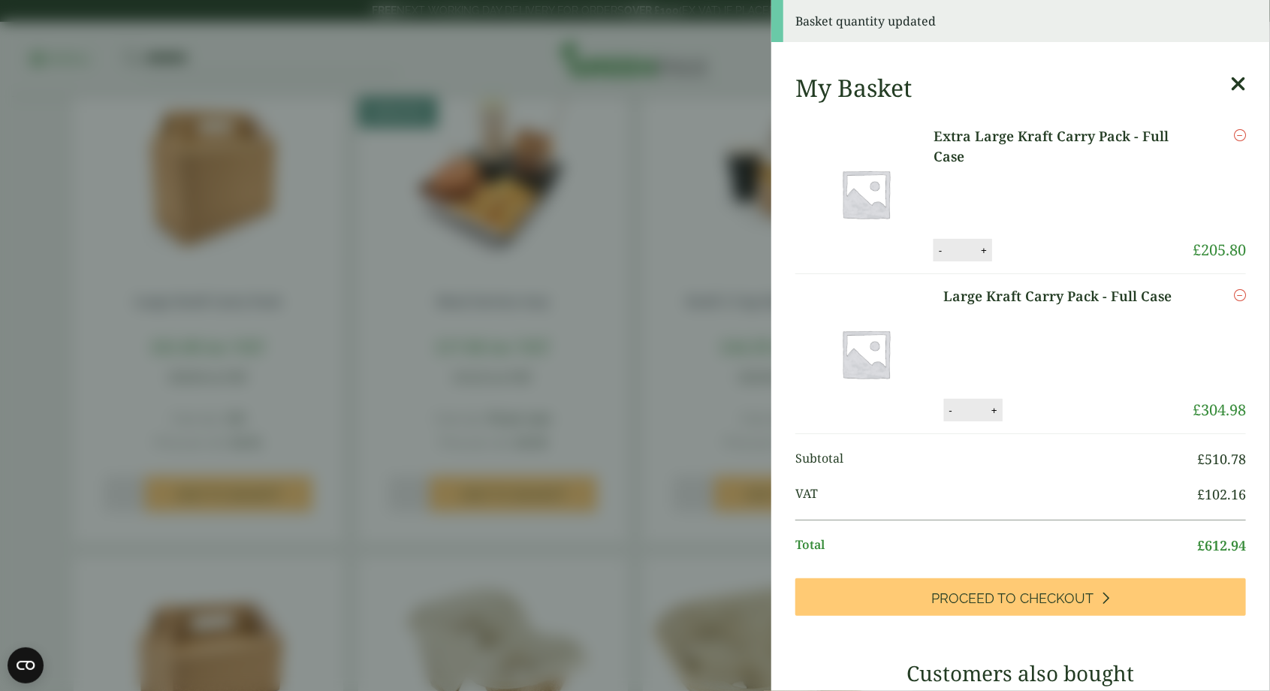
click at [944, 416] on div "- * +" at bounding box center [973, 410] width 59 height 23
click at [942, 413] on link at bounding box center [870, 353] width 149 height 135
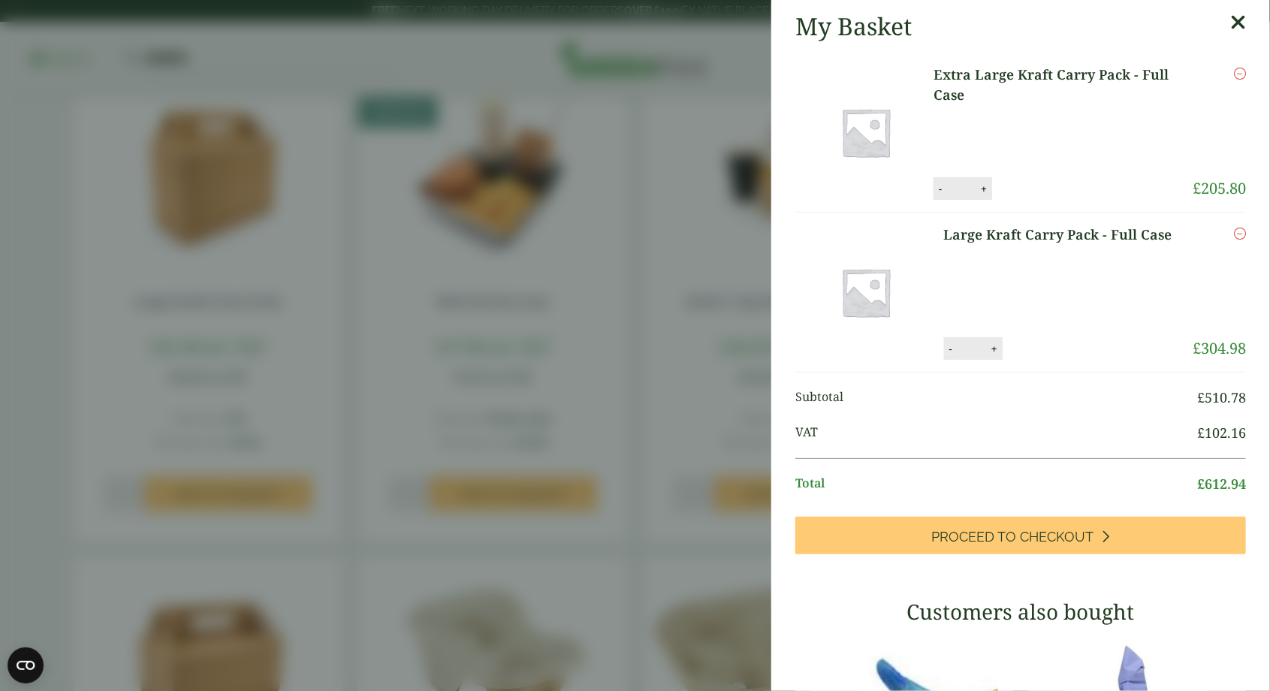
click at [951, 348] on button "-" at bounding box center [951, 349] width 12 height 13
type input "*"
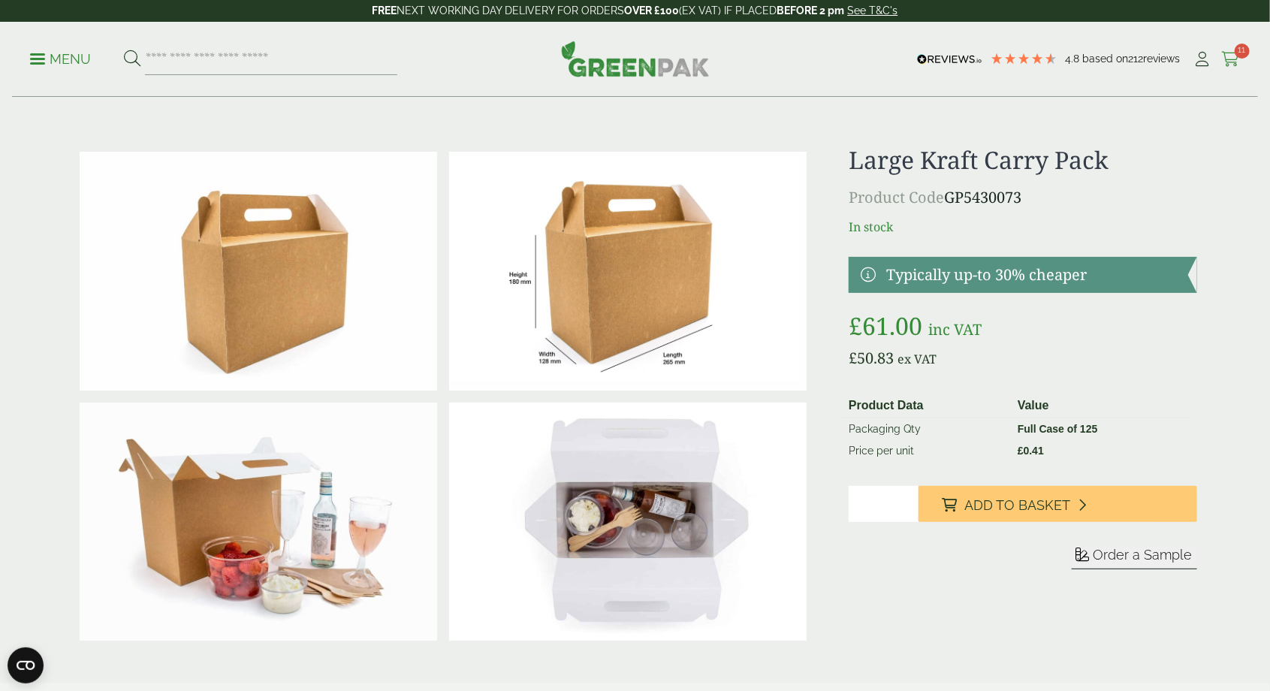
click at [1235, 49] on span "11" at bounding box center [1242, 51] width 15 height 15
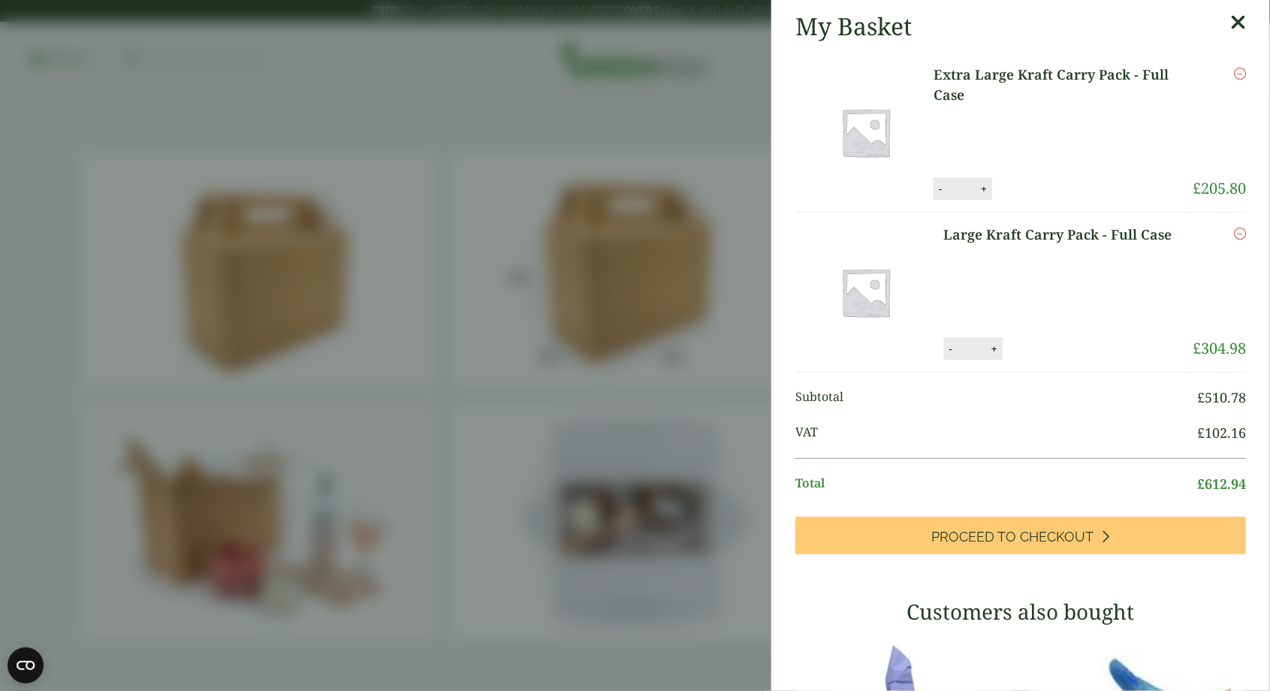
click at [951, 346] on button "-" at bounding box center [951, 349] width 12 height 13
click at [936, 356] on link at bounding box center [870, 292] width 149 height 135
click at [941, 355] on link at bounding box center [870, 292] width 149 height 135
click at [951, 348] on button "-" at bounding box center [951, 349] width 12 height 13
type input "*"
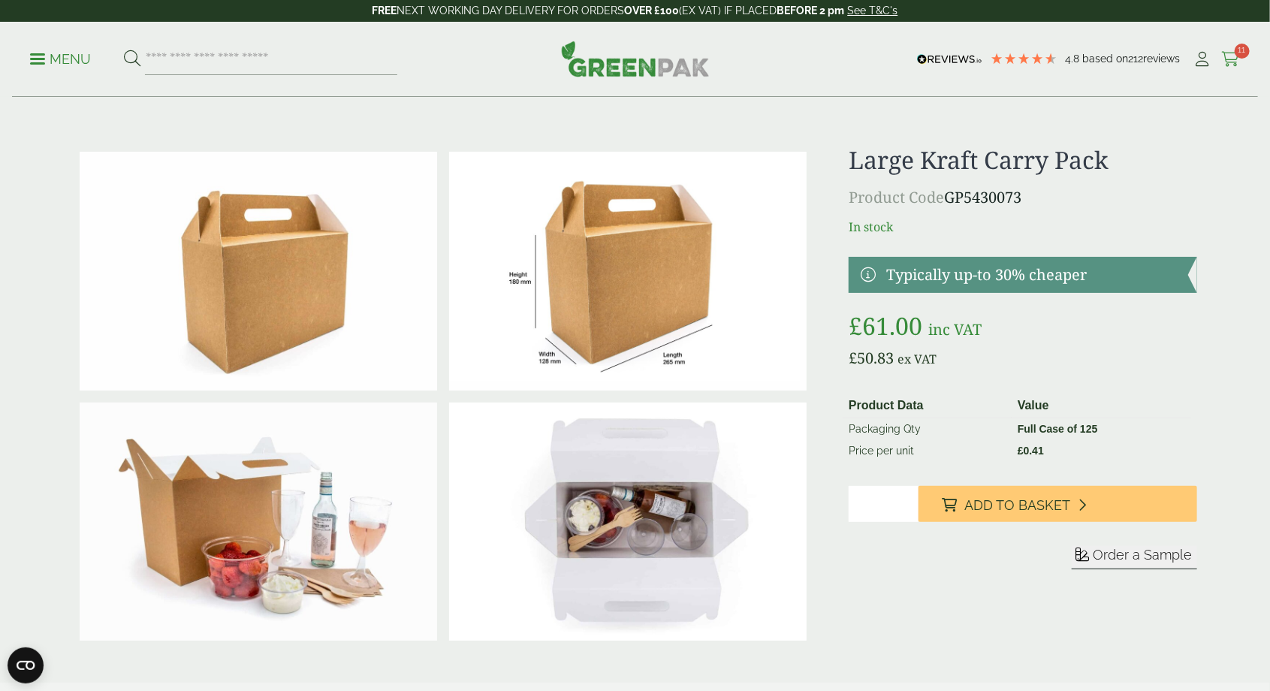
click at [1239, 52] on span "11" at bounding box center [1242, 51] width 15 height 15
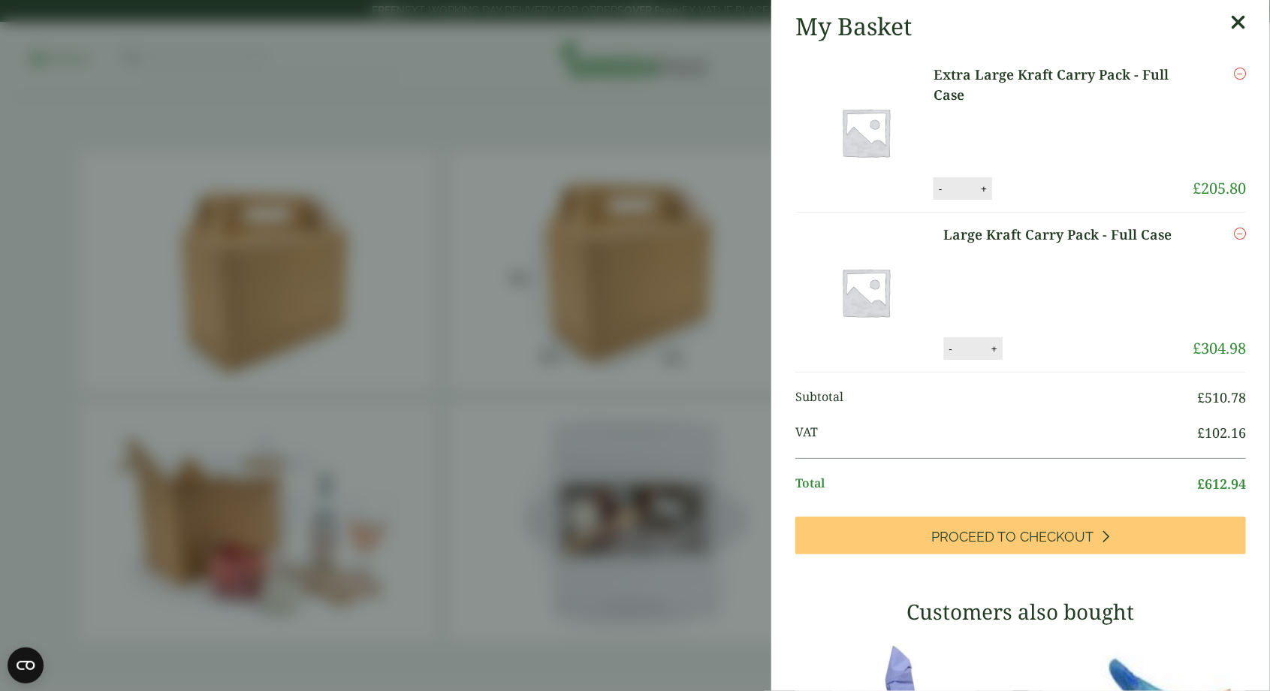
click at [942, 348] on link at bounding box center [870, 292] width 149 height 135
click at [941, 354] on link at bounding box center [870, 292] width 149 height 135
click at [951, 348] on button "-" at bounding box center [951, 349] width 12 height 13
type input "*"
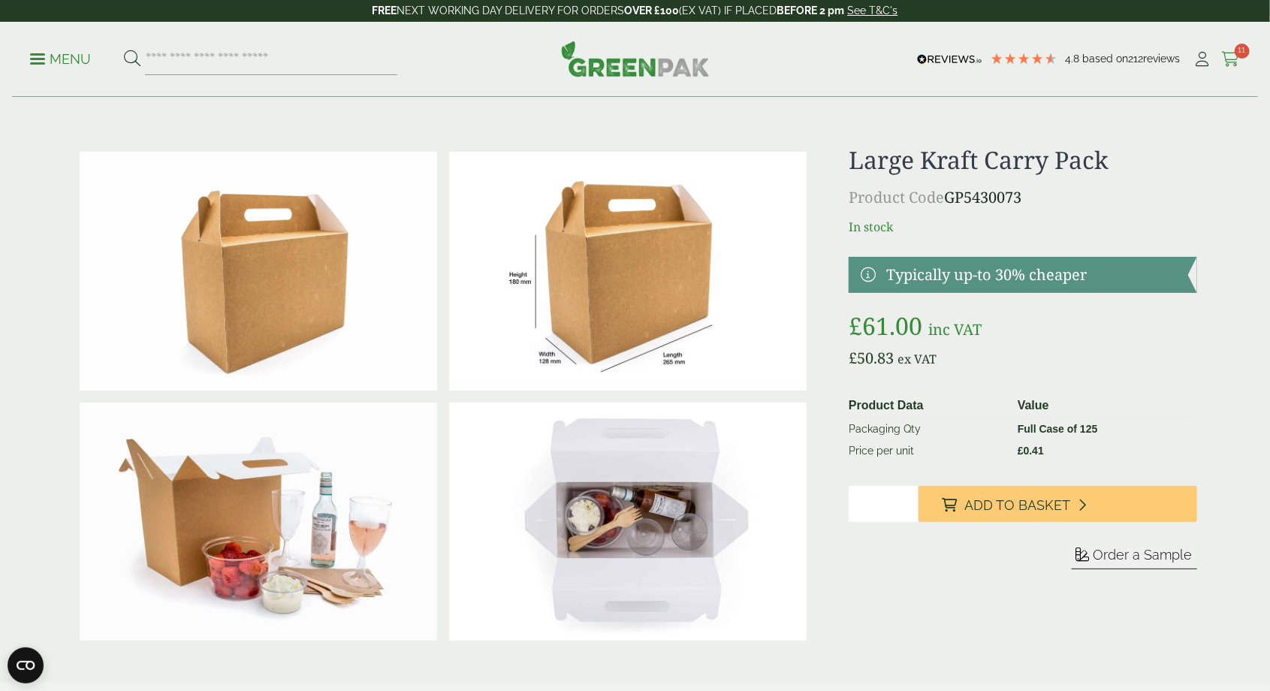
click at [1242, 51] on span "11" at bounding box center [1242, 51] width 15 height 15
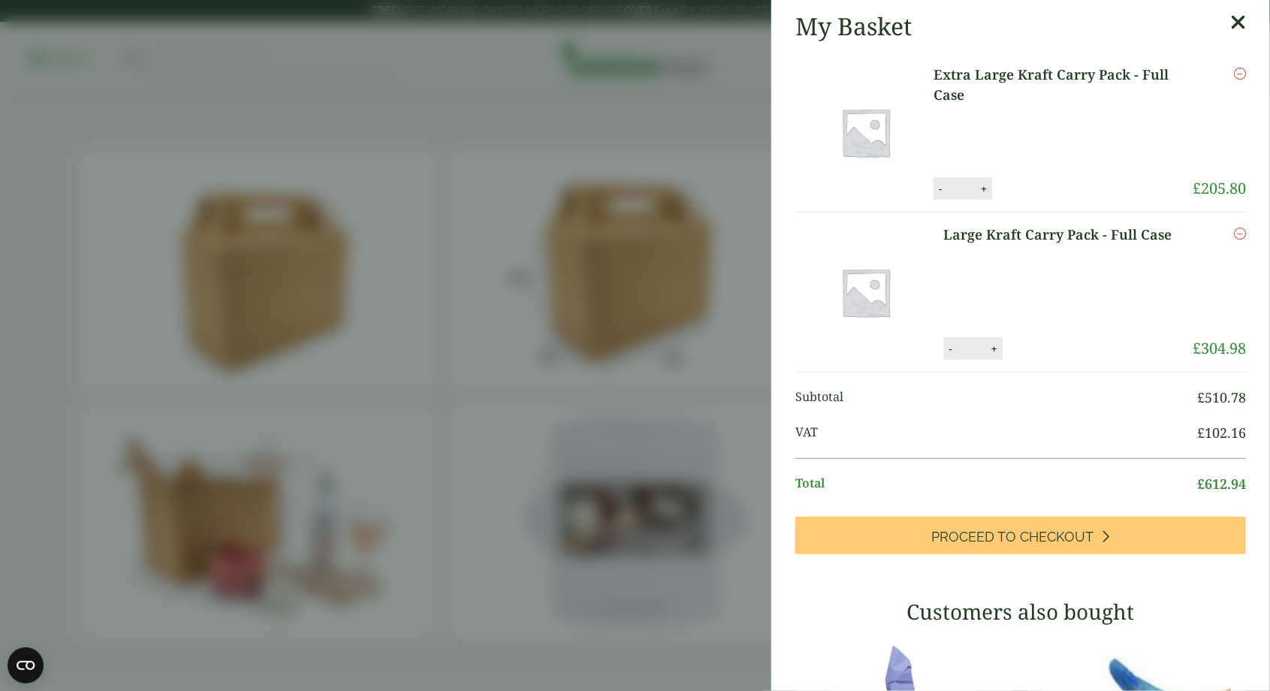
click at [941, 357] on link at bounding box center [870, 292] width 149 height 135
click at [951, 348] on button "-" at bounding box center [951, 349] width 12 height 13
type input "*"
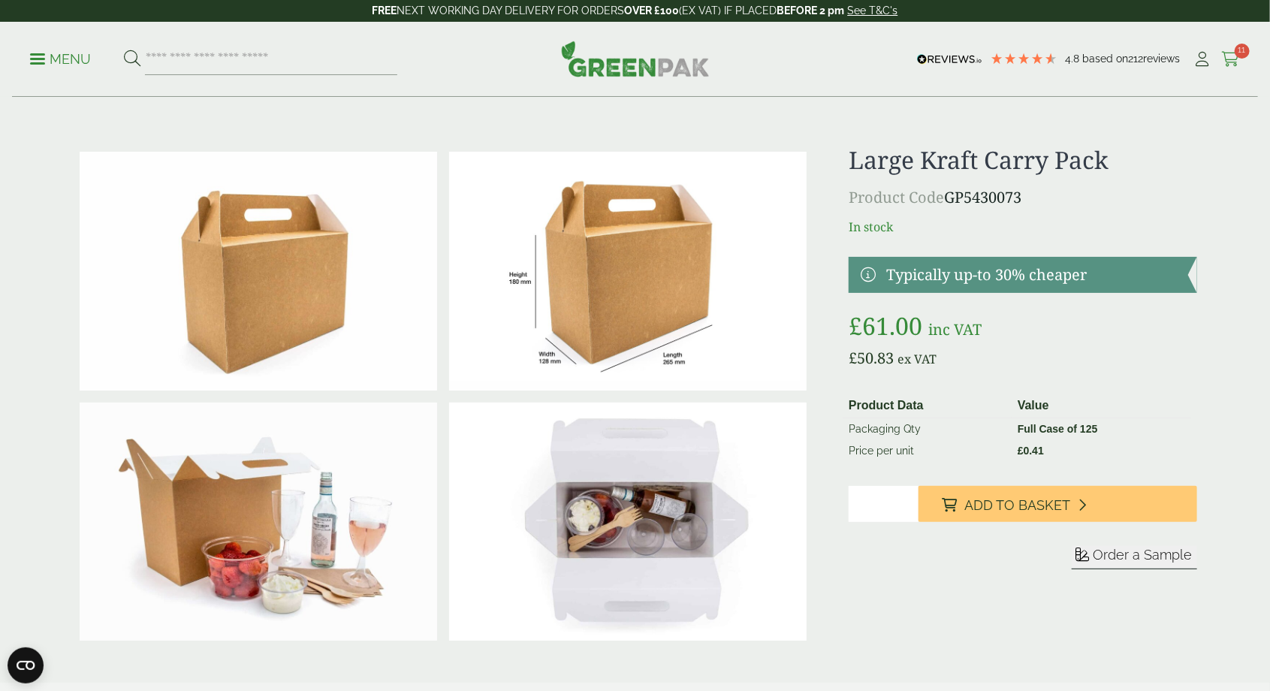
click at [1235, 56] on icon at bounding box center [1231, 59] width 19 height 15
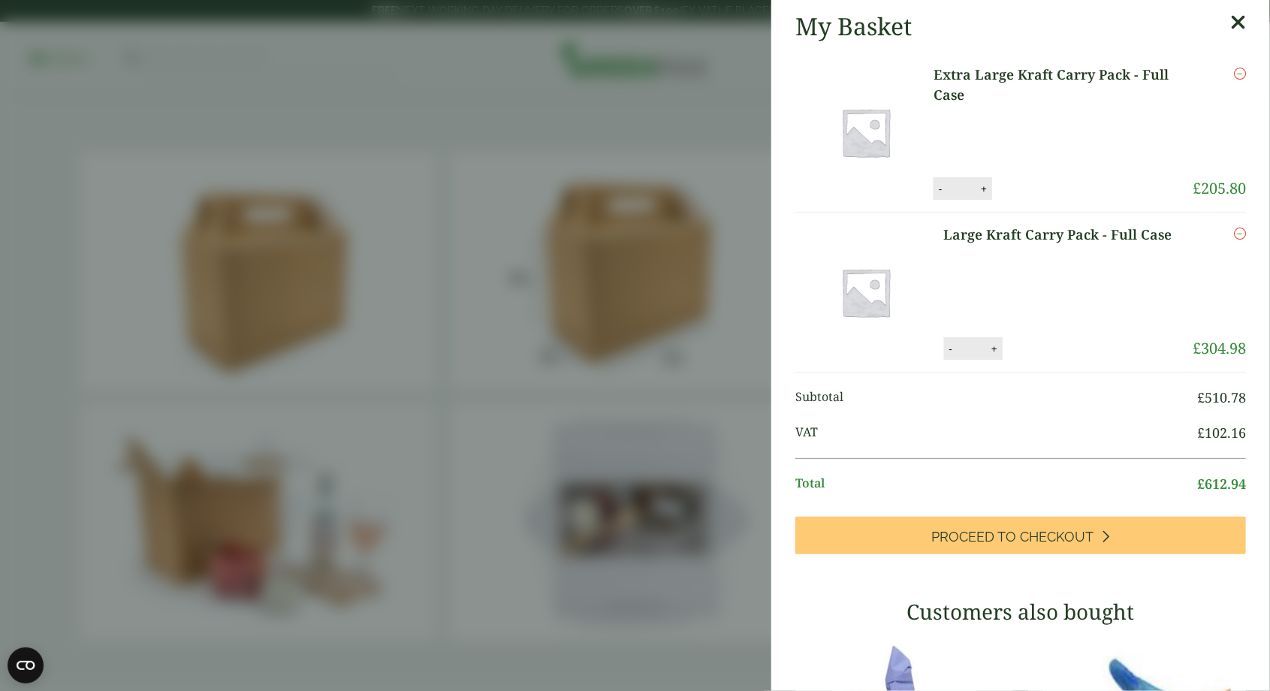
click at [941, 353] on link at bounding box center [870, 292] width 149 height 135
click at [942, 356] on link at bounding box center [870, 292] width 149 height 135
click at [951, 353] on button "-" at bounding box center [951, 349] width 12 height 13
type input "*"
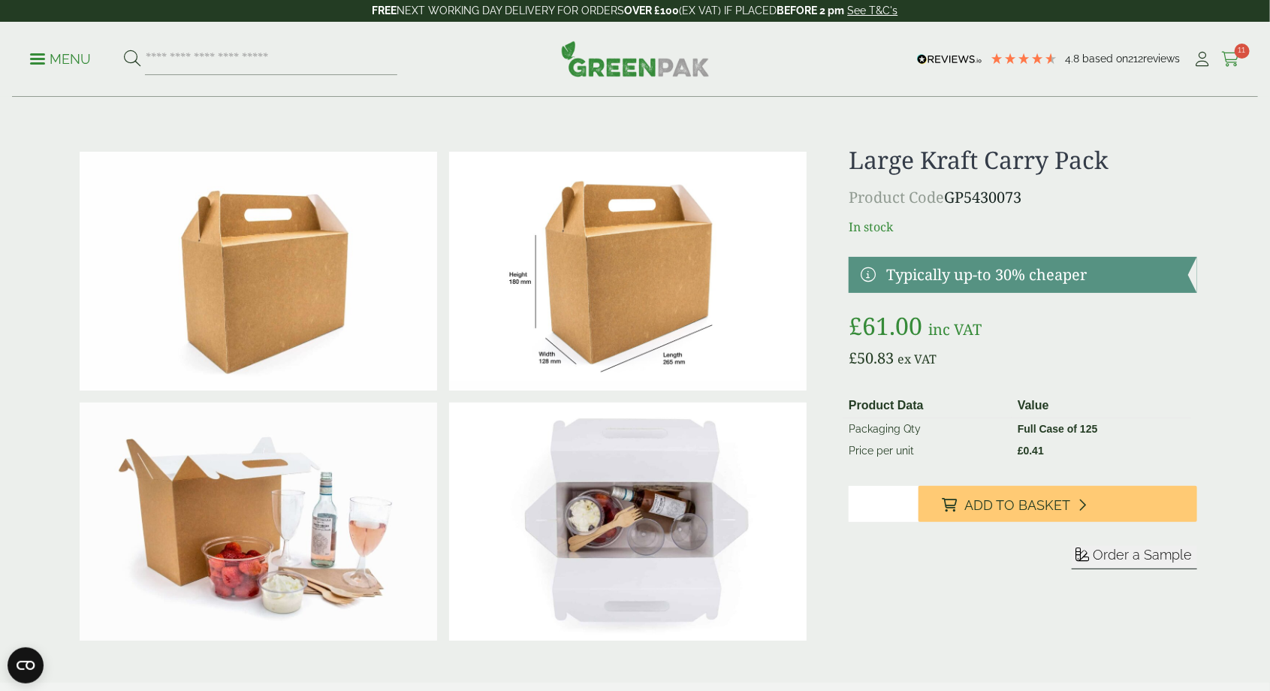
click at [1241, 47] on span "11" at bounding box center [1242, 51] width 15 height 15
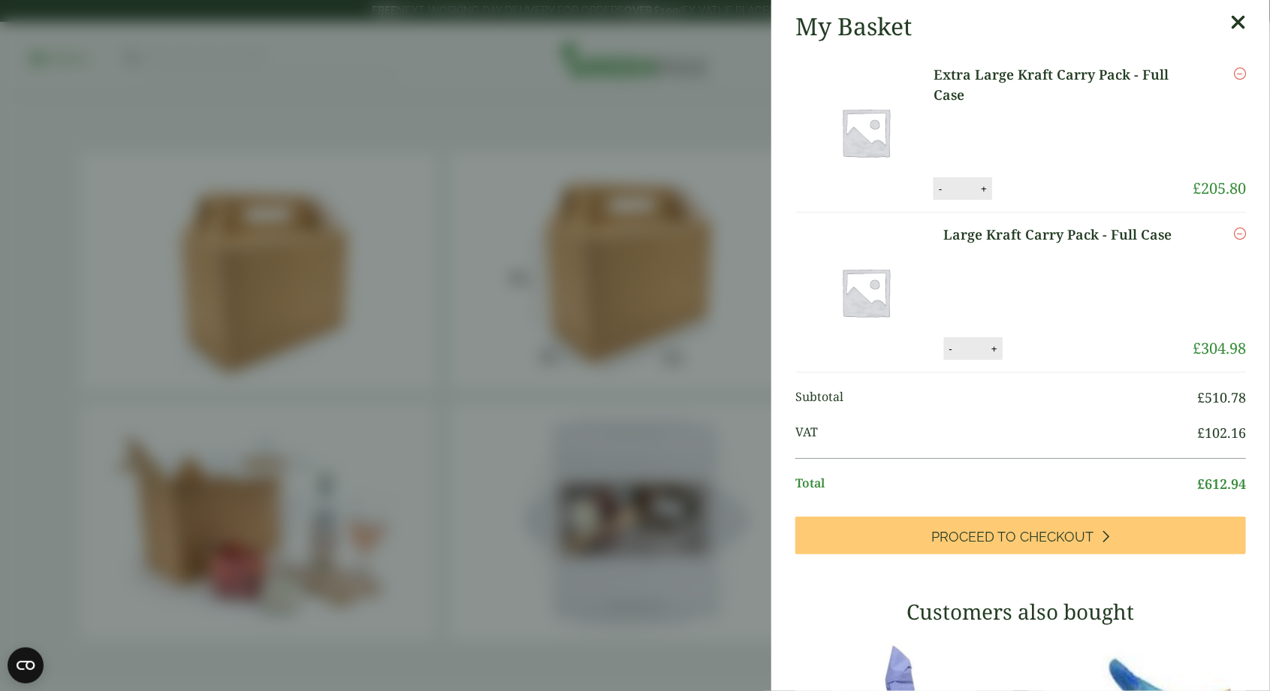
click at [972, 352] on input "*" at bounding box center [972, 349] width 30 height 32
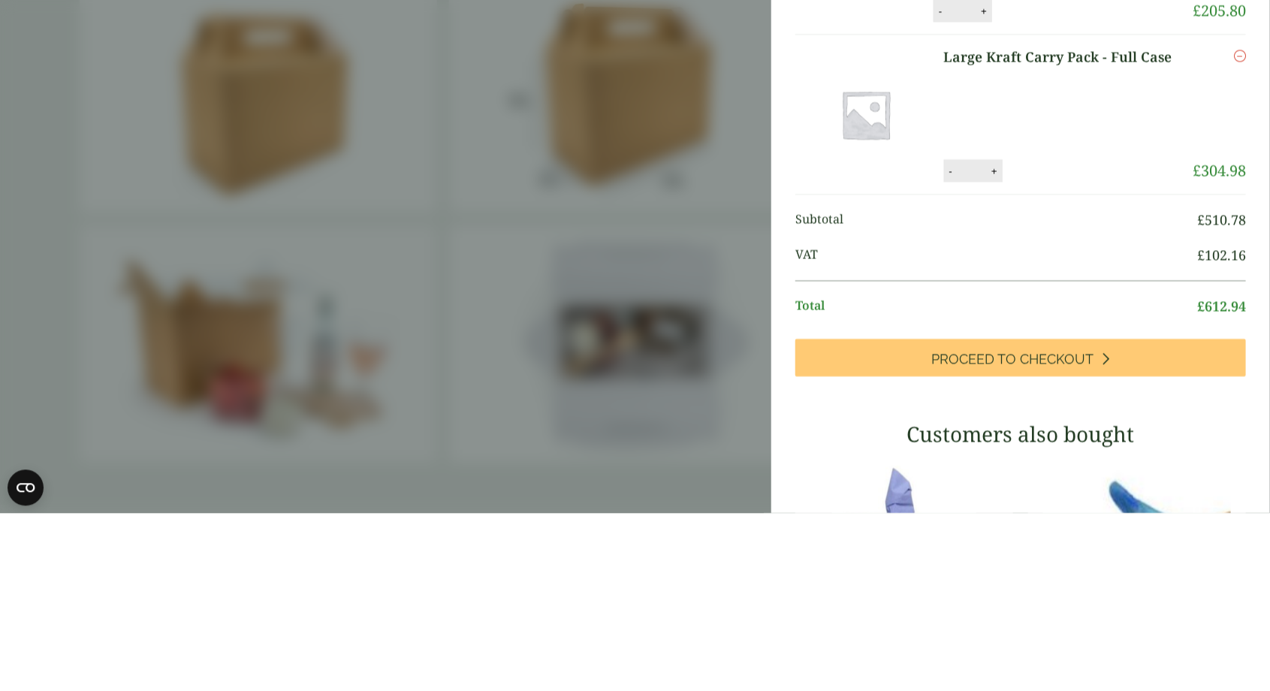
click at [1095, 458] on li "Total £ 612.94" at bounding box center [1021, 483] width 451 height 51
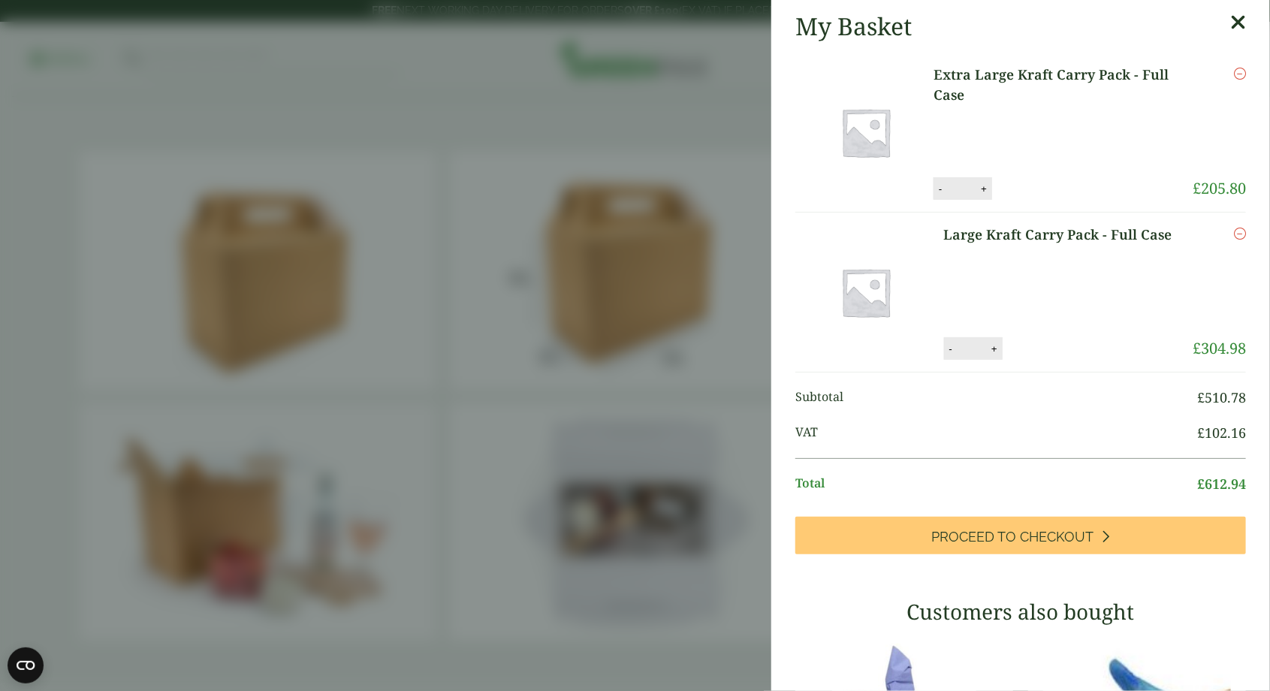
click at [975, 349] on input "*" at bounding box center [972, 349] width 30 height 32
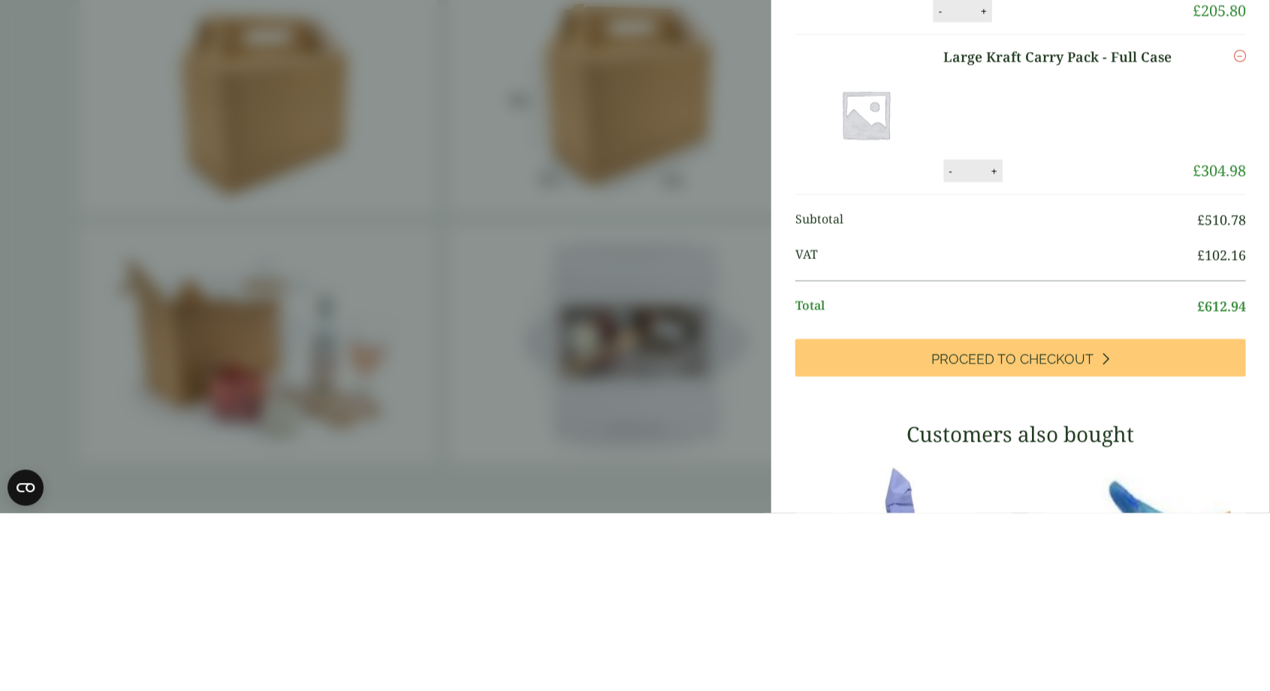
type input "*"
click at [1043, 350] on button "Update" at bounding box center [1043, 349] width 75 height 23
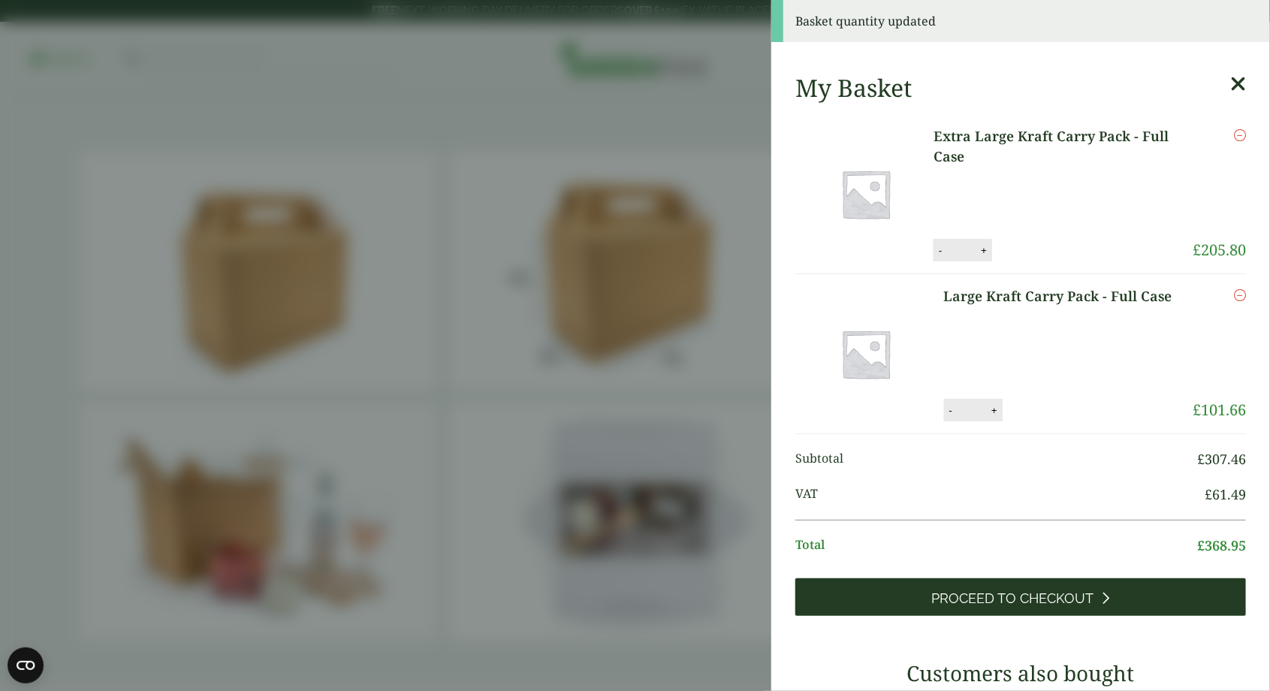
click at [1021, 592] on span "Proceed to Checkout" at bounding box center [1013, 599] width 162 height 17
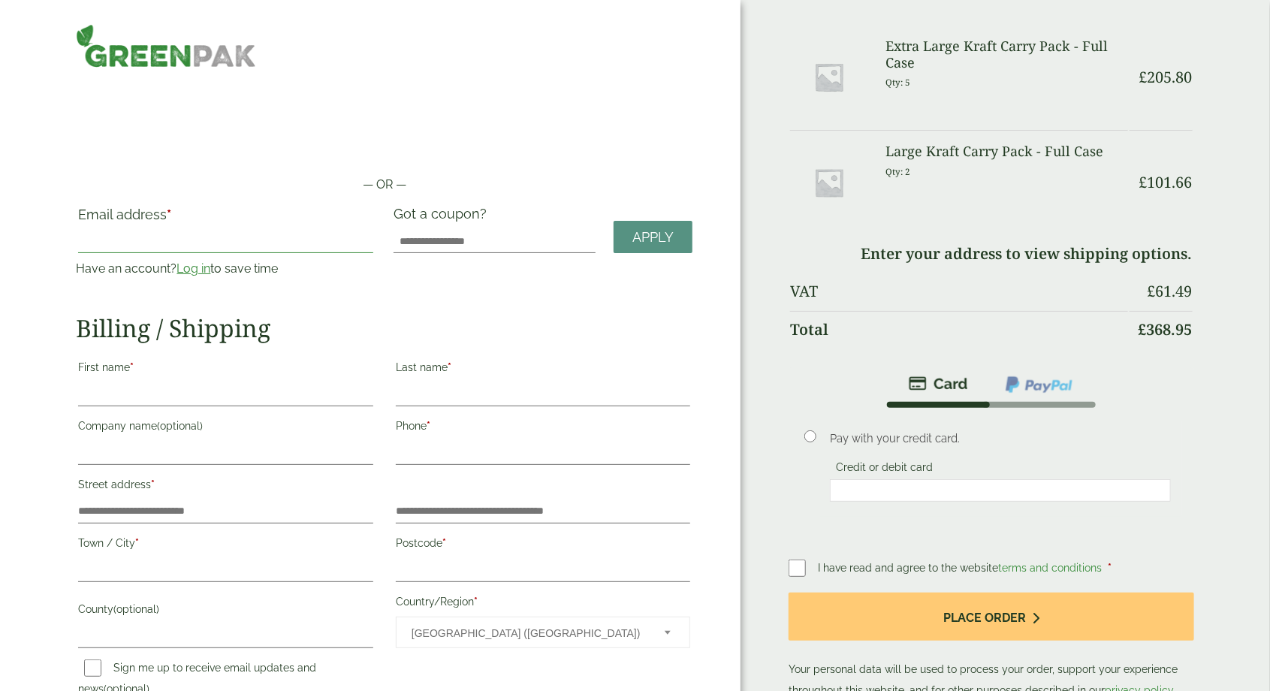
click at [136, 240] on input "Email address *" at bounding box center [225, 241] width 295 height 24
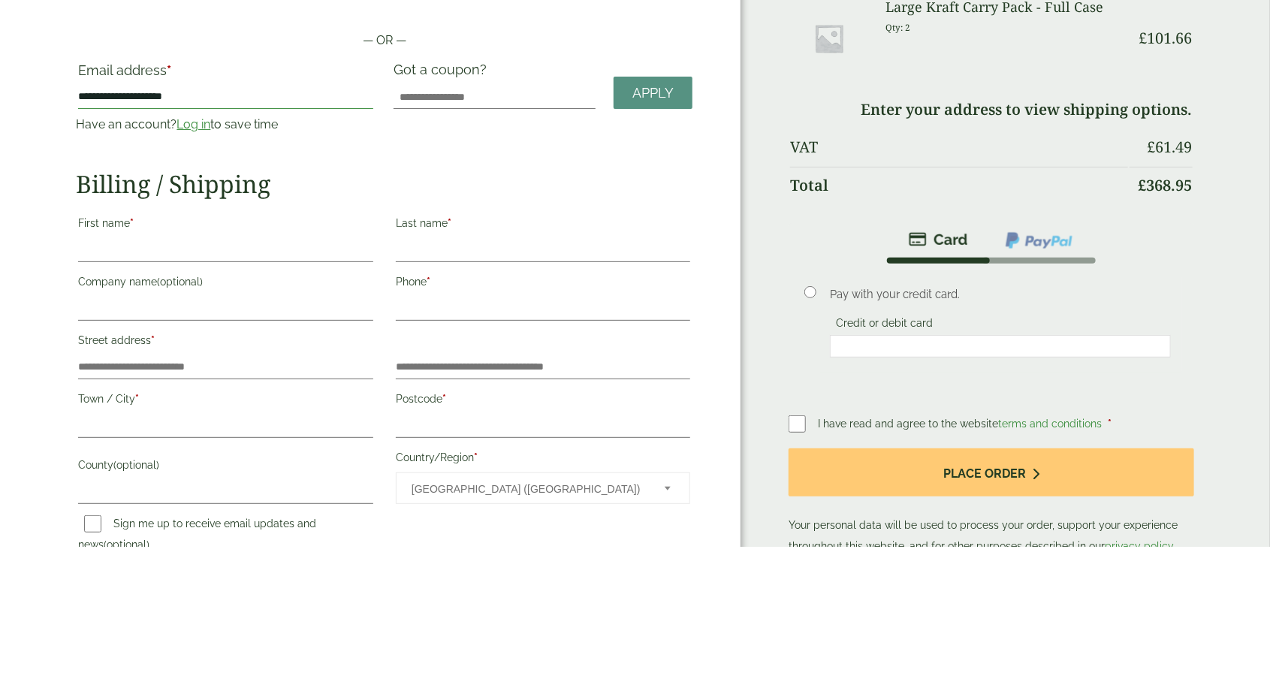
type input "**********"
click at [189, 388] on input "First name *" at bounding box center [225, 394] width 295 height 24
type input "********"
click at [491, 391] on input "Last name *" at bounding box center [543, 394] width 295 height 24
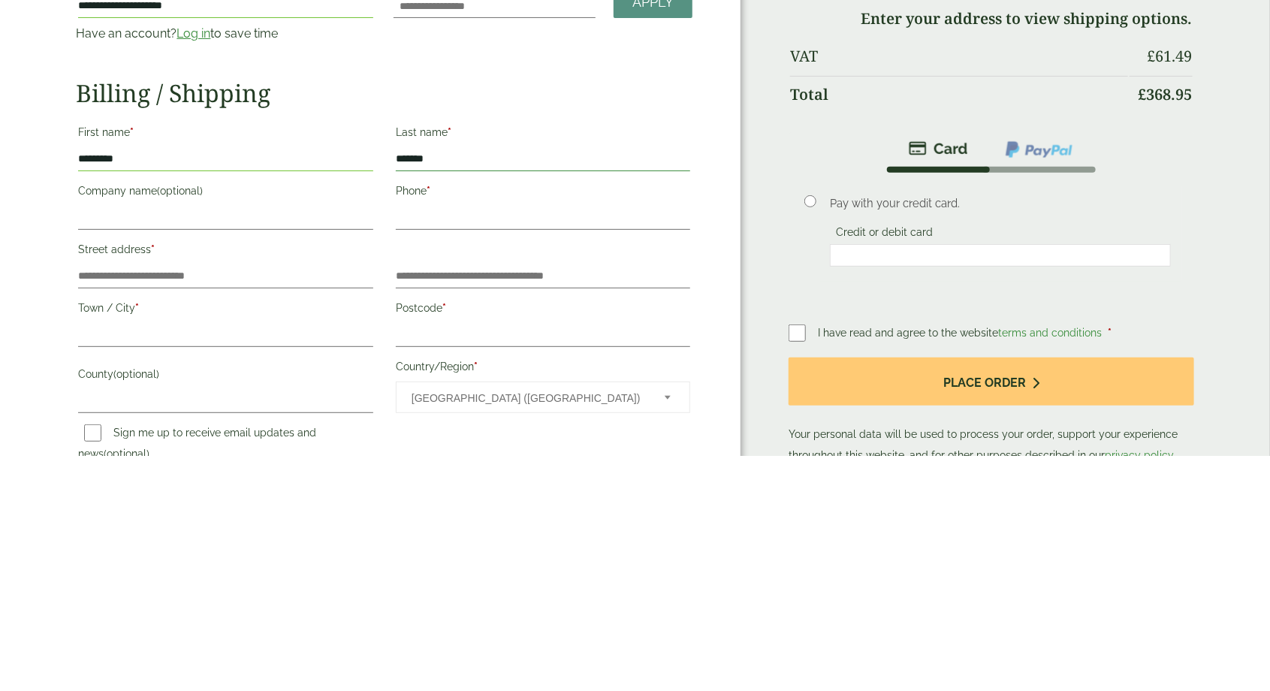
type input "******"
click at [228, 455] on input "Company name (optional)" at bounding box center [225, 453] width 295 height 24
type input "**********"
click at [471, 452] on input "Phone *" at bounding box center [543, 453] width 295 height 24
type input "**********"
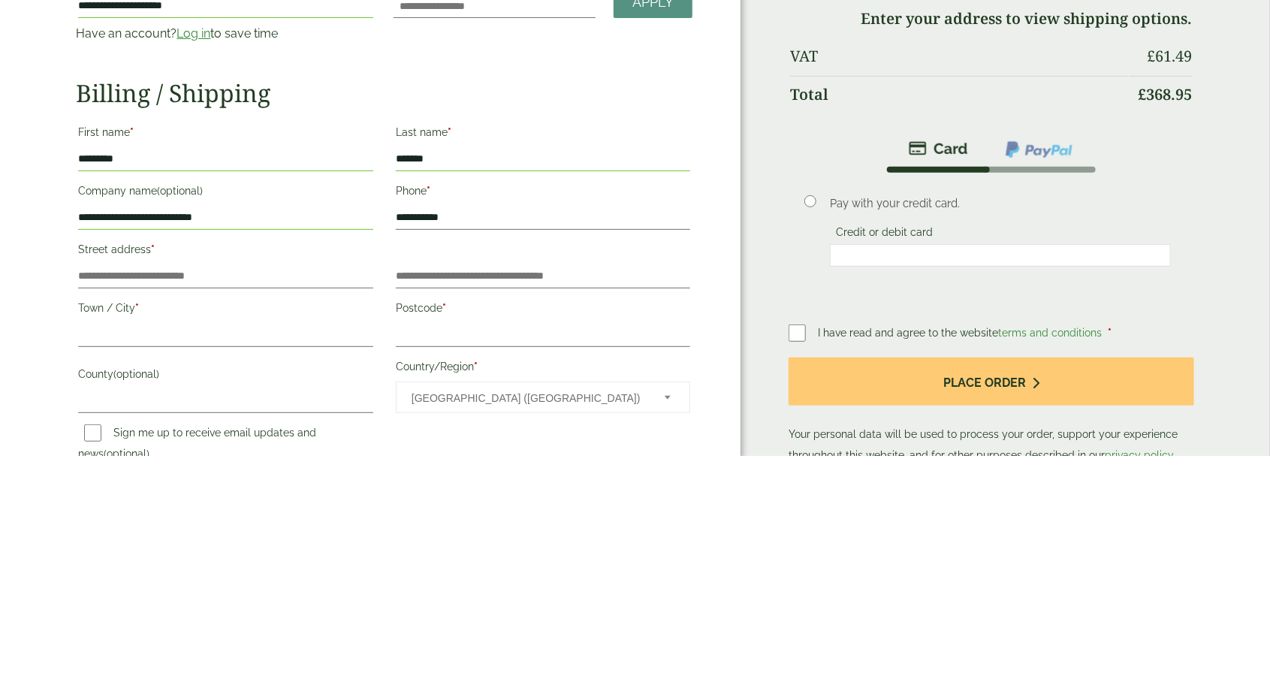
click at [206, 497] on label "Street address *" at bounding box center [225, 487] width 295 height 26
click at [206, 500] on input "Street address *" at bounding box center [225, 512] width 295 height 24
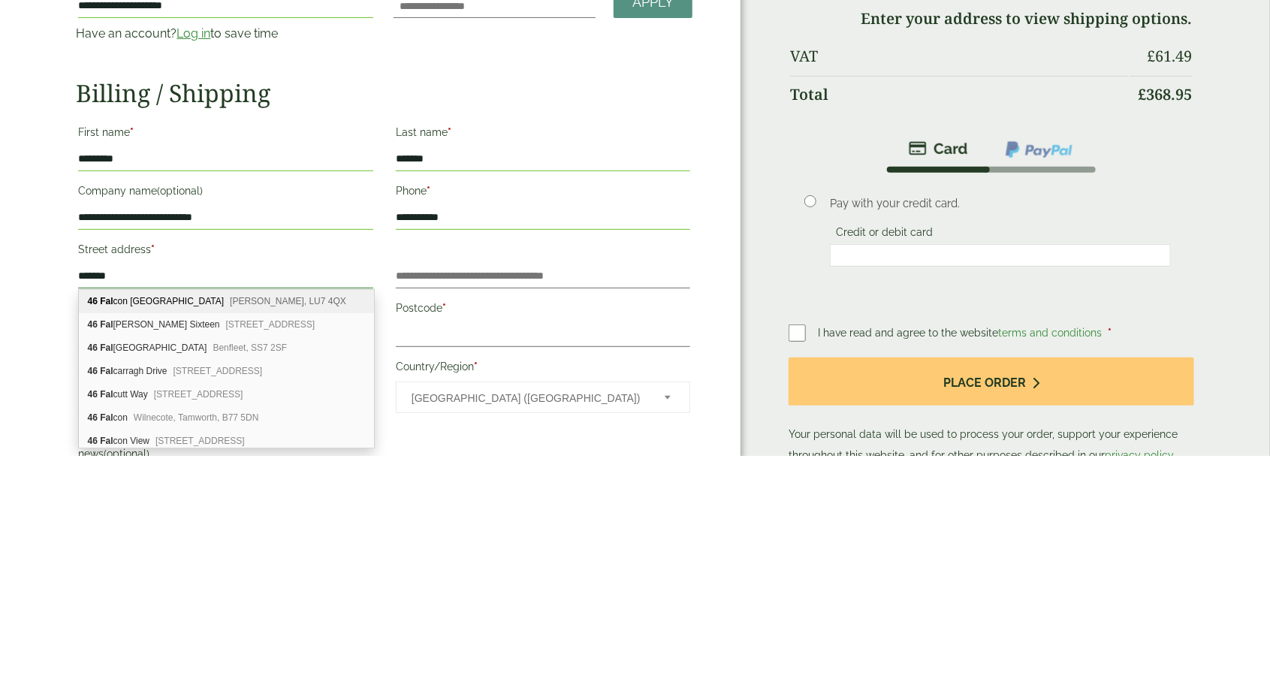
type input "*******"
click at [466, 556] on label "Postcode *" at bounding box center [543, 546] width 295 height 26
click at [466, 558] on input "Postcode *" at bounding box center [543, 570] width 295 height 24
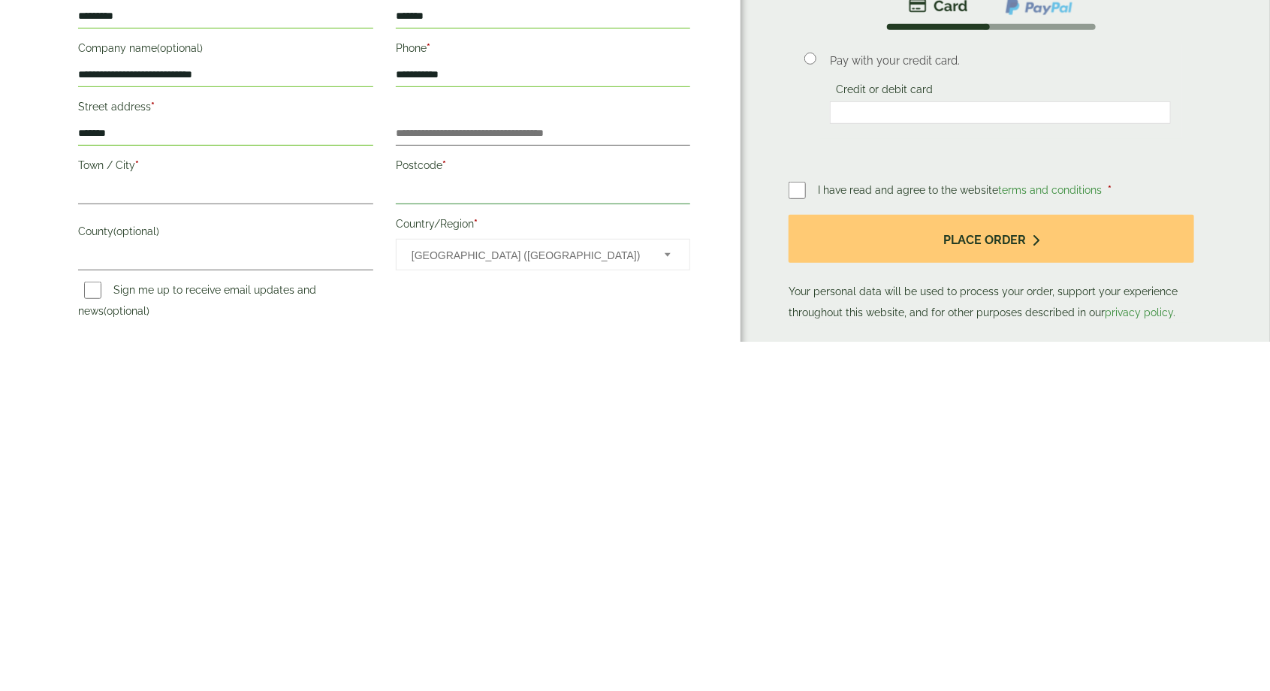
scroll to position [50, 0]
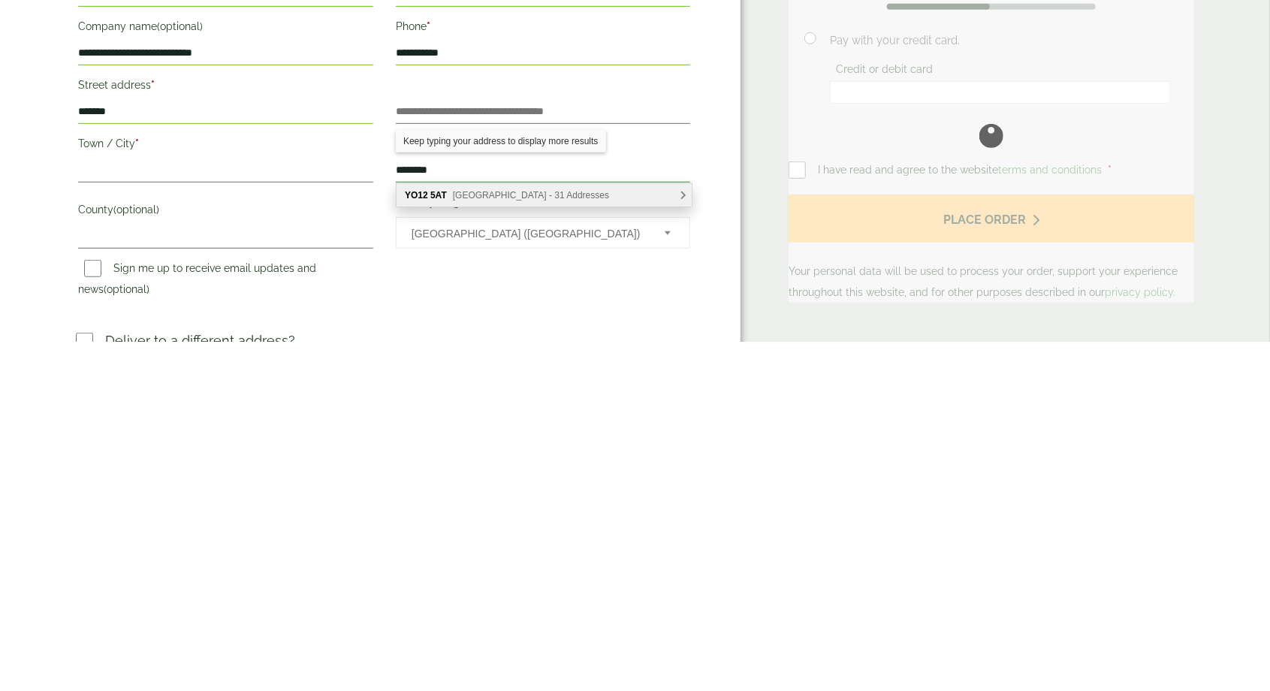
type input "********"
click at [574, 547] on span "Falsgrave Road, Scarborough - 31 Addresses" at bounding box center [531, 545] width 156 height 11
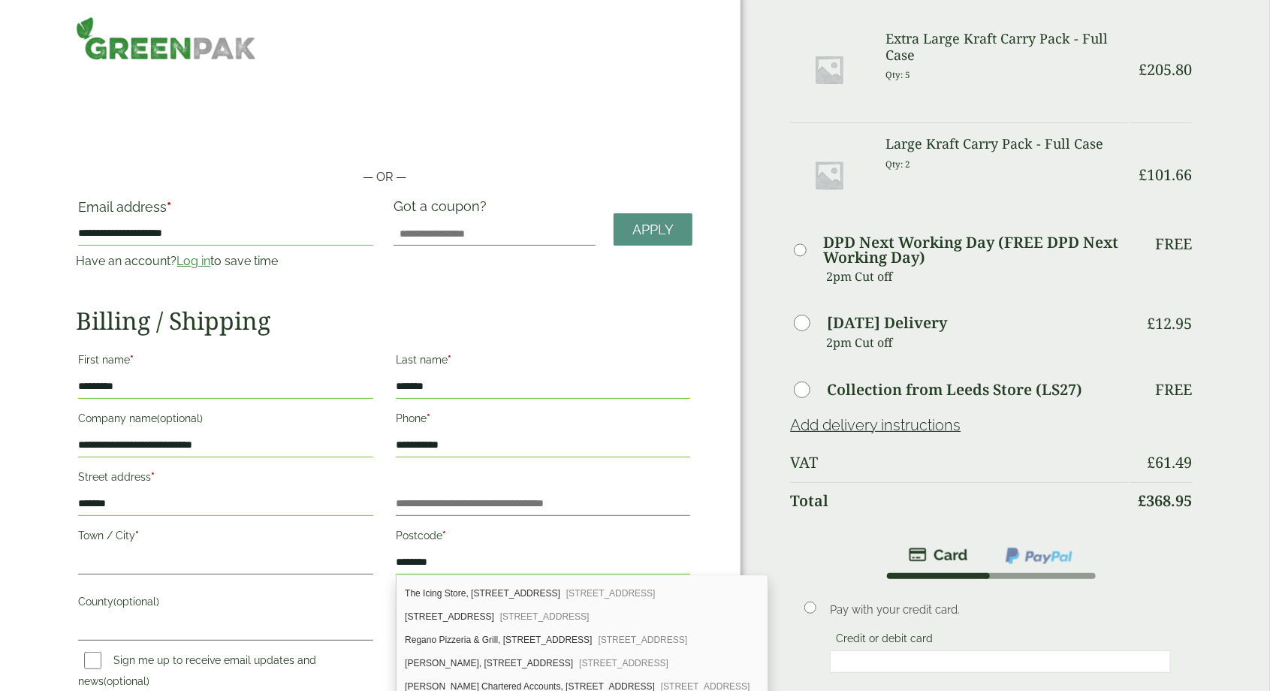
scroll to position [498, 0]
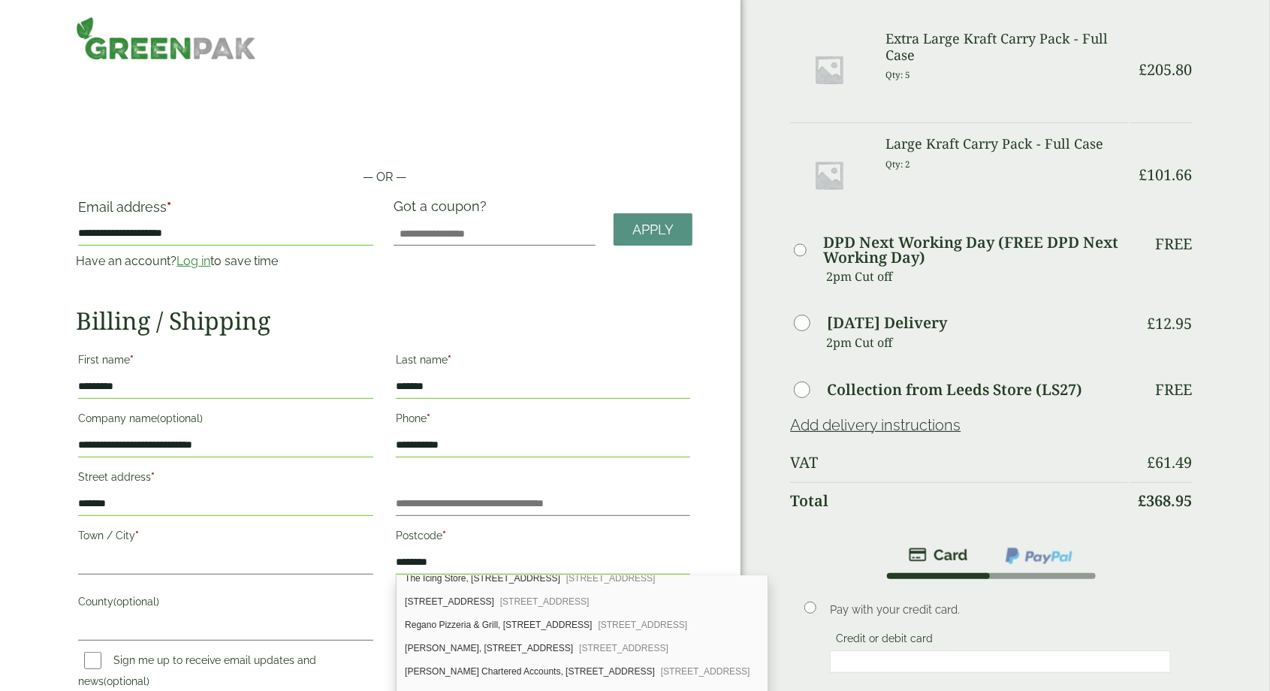
click at [565, 661] on div "Lloyd Dowson Chartered Accounts, 34 Falsgrave Road Scarborough, YO12 5AT" at bounding box center [582, 671] width 370 height 23
type input "**********"
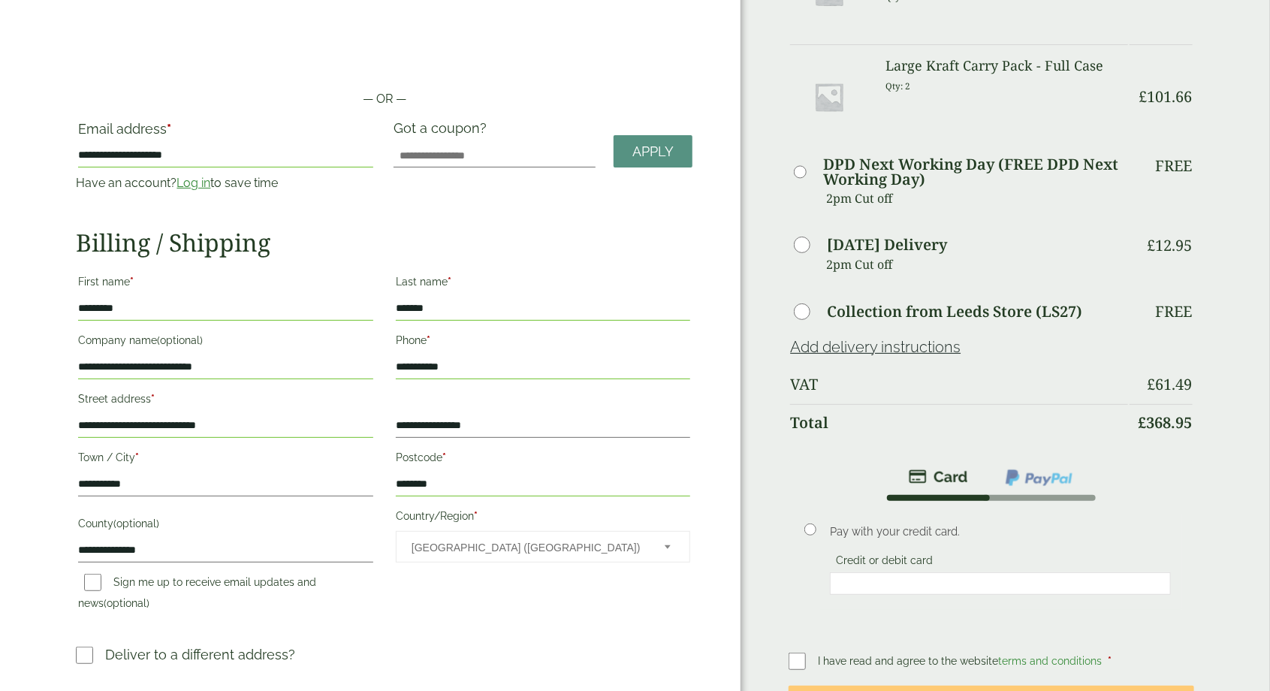
scroll to position [0, 0]
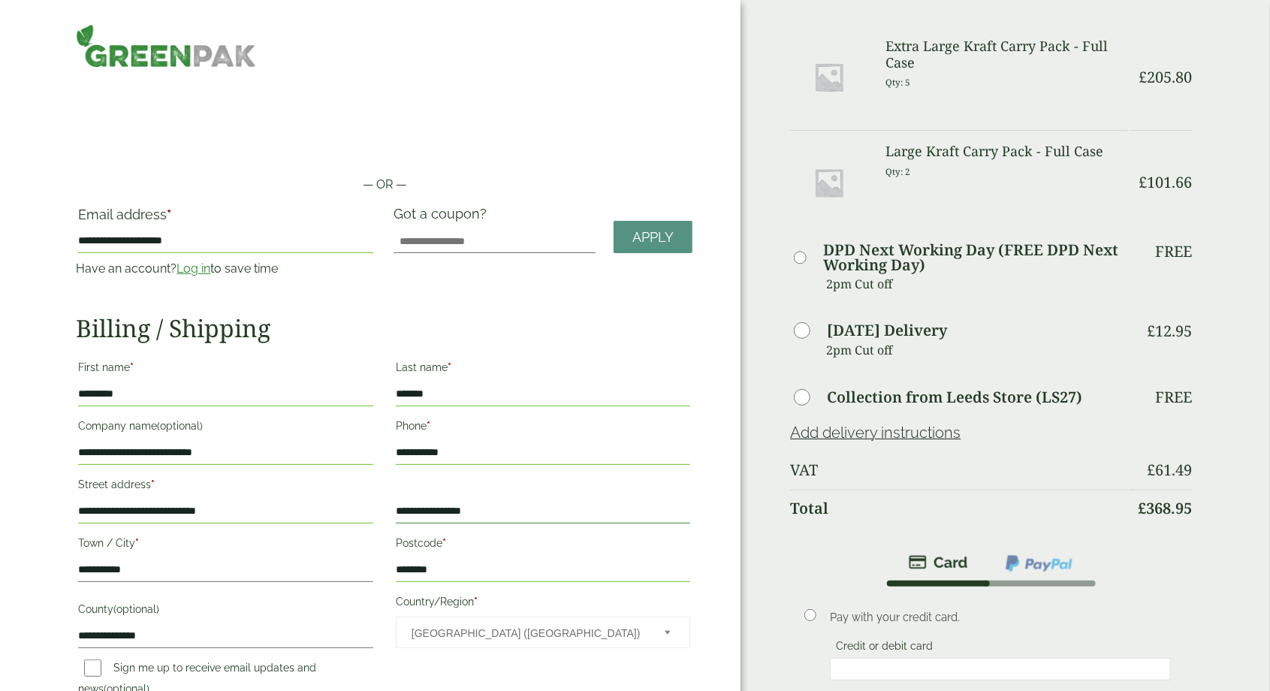
click at [406, 510] on input "**********" at bounding box center [543, 512] width 295 height 24
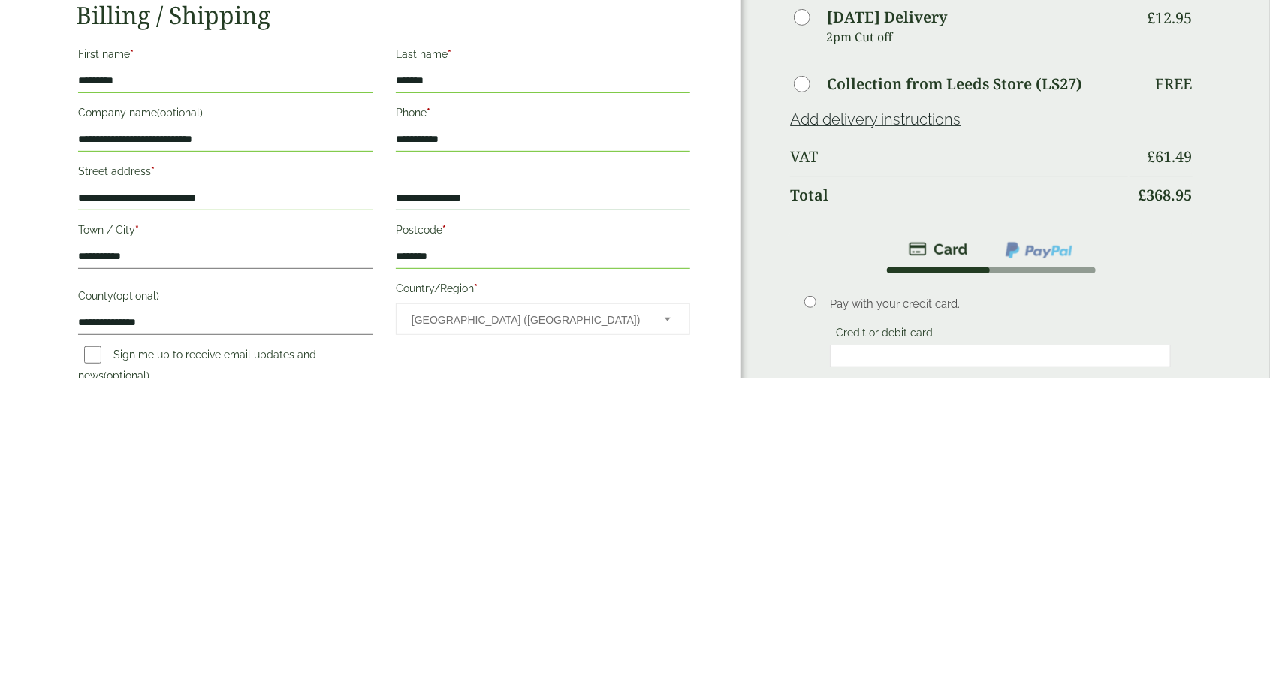
scroll to position [9, 0]
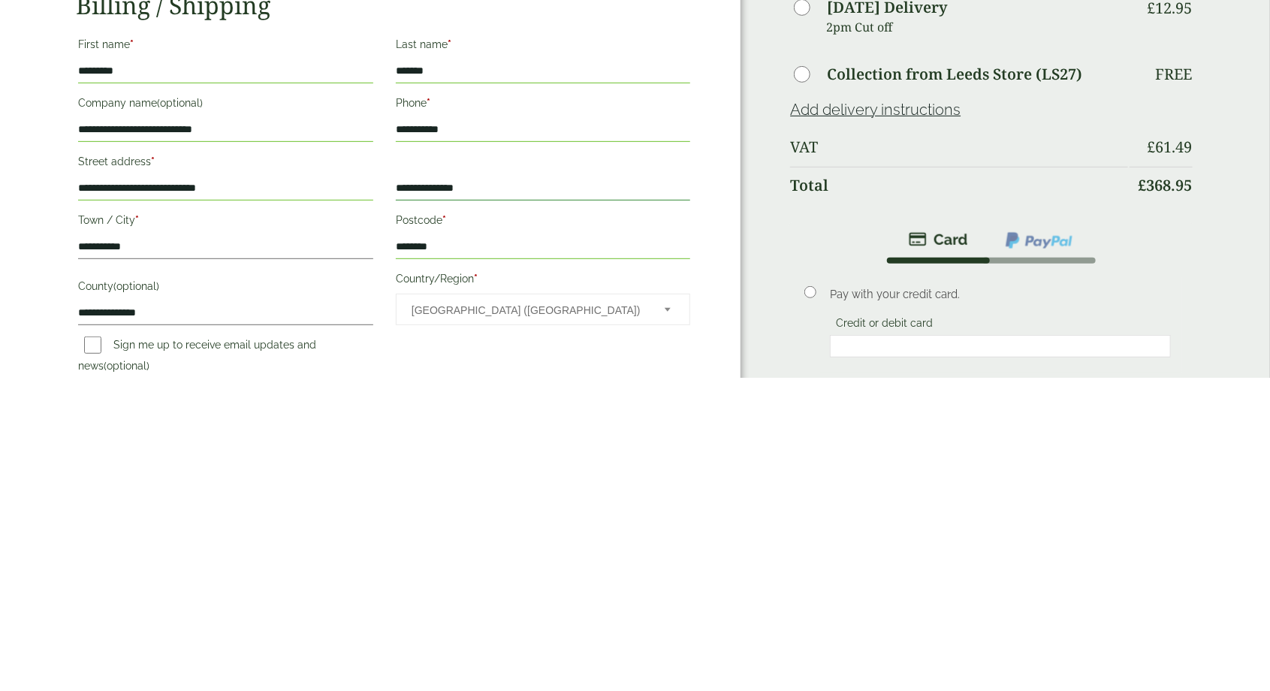
type input "**********"
click at [258, 500] on input "**********" at bounding box center [225, 503] width 295 height 24
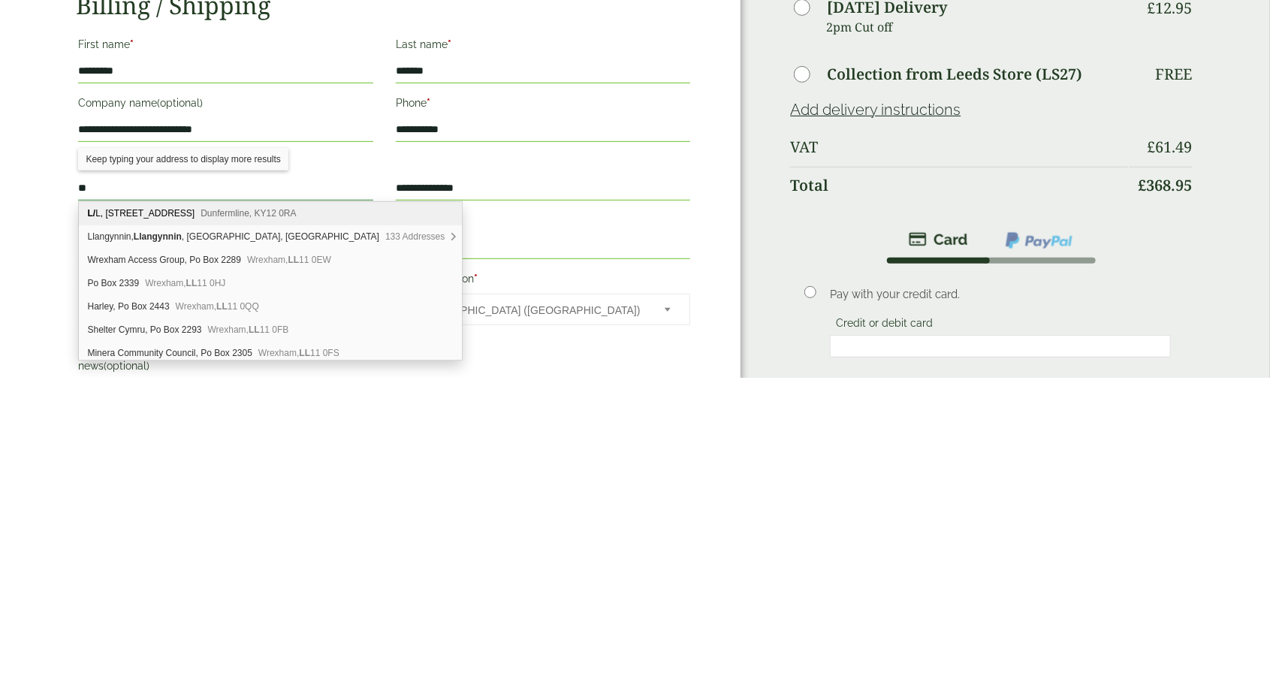
type input "*"
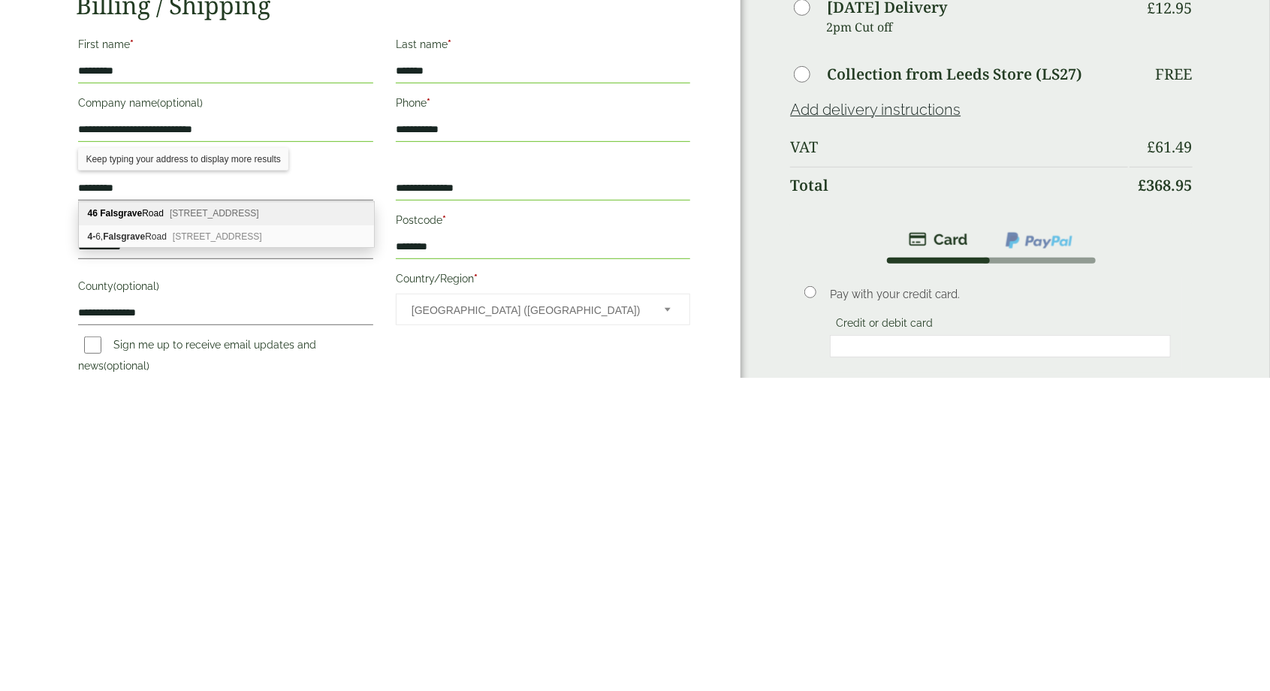
click at [247, 553] on span "Scarborough, YO12 5AT" at bounding box center [217, 550] width 89 height 11
type input "**********"
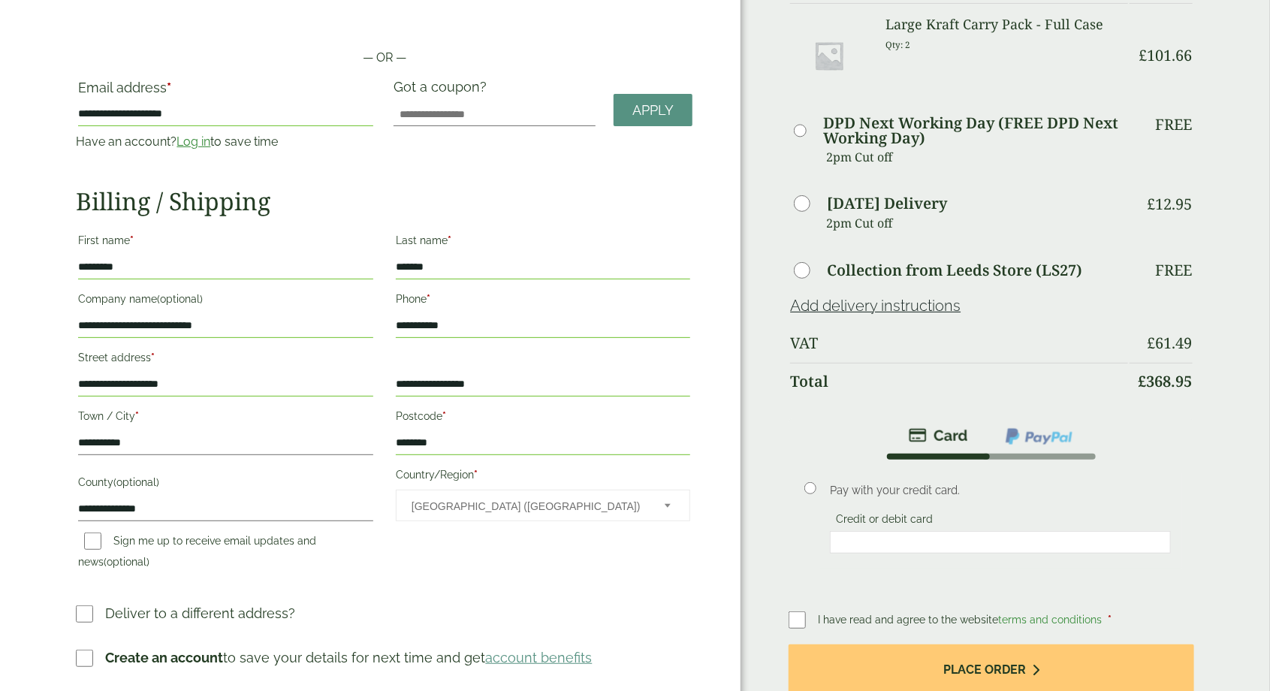
scroll to position [132, 0]
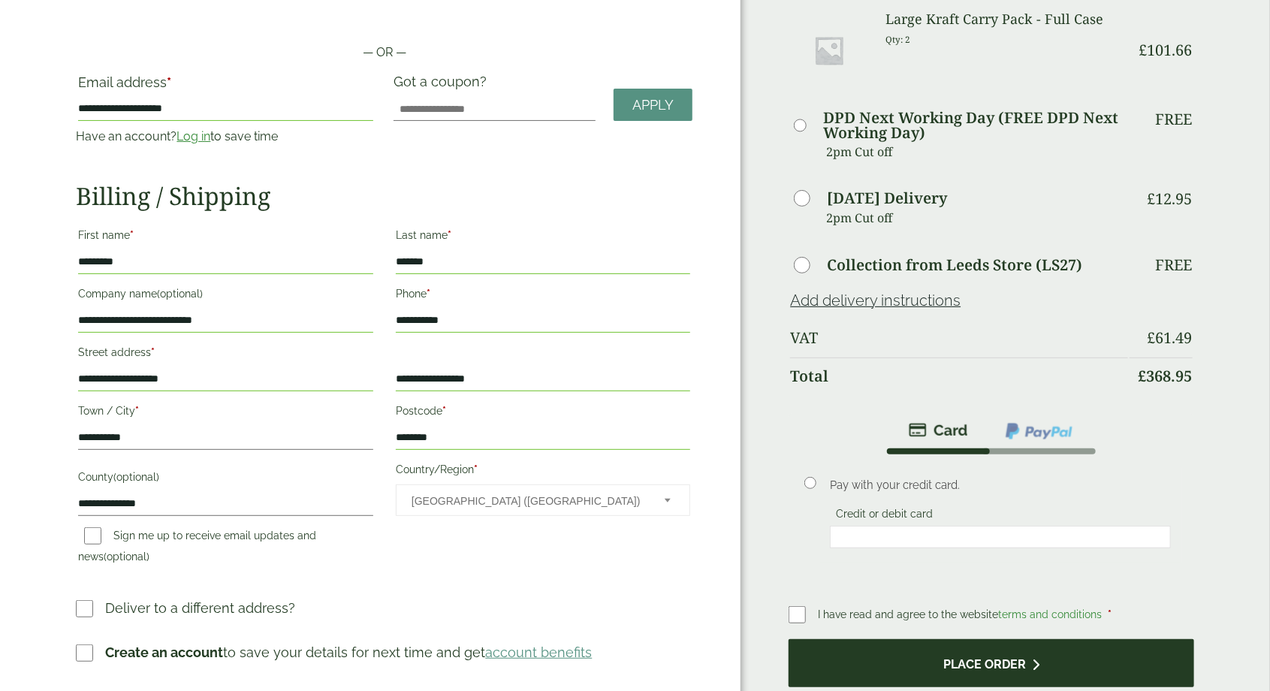
click at [977, 654] on button "Place order" at bounding box center [991, 663] width 405 height 49
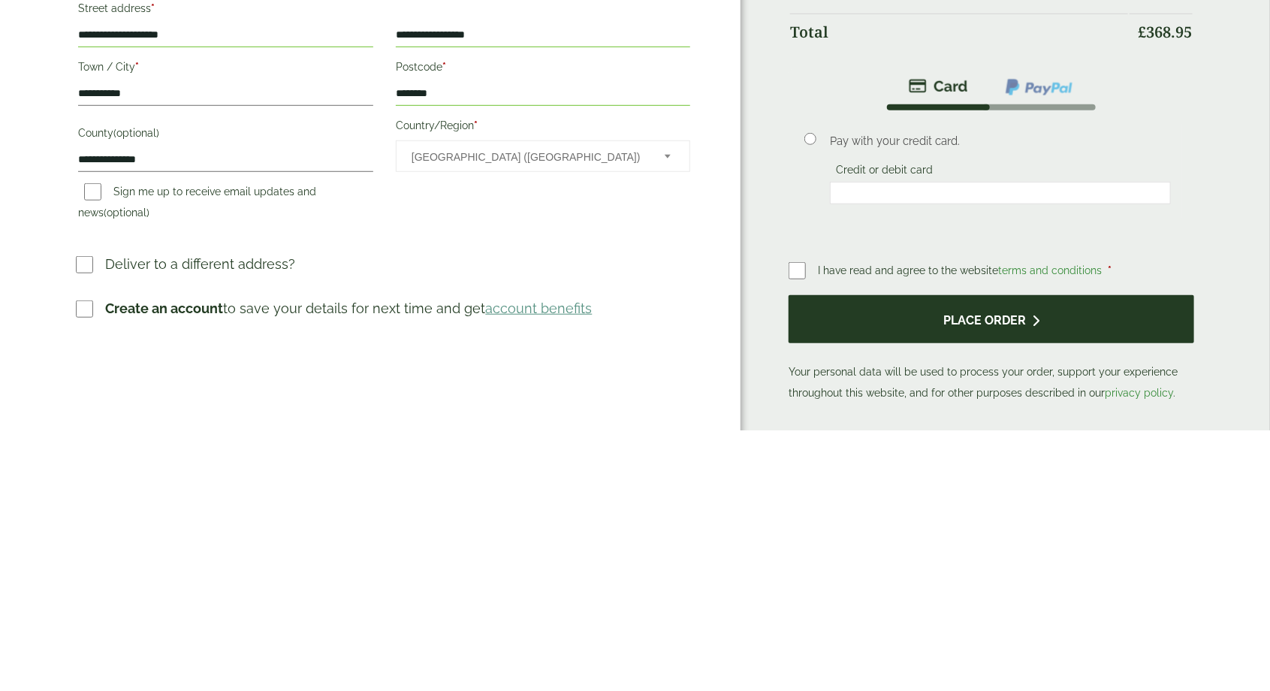
scroll to position [284, 0]
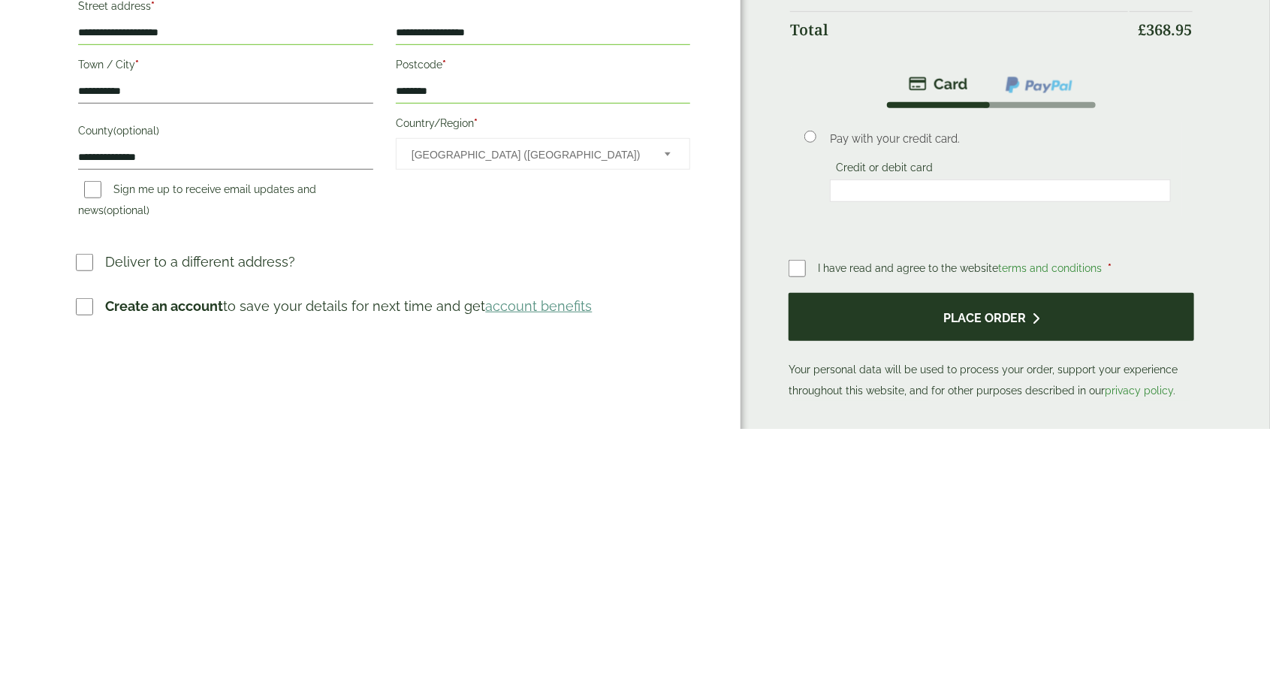
click at [1007, 582] on button "Place order" at bounding box center [991, 580] width 405 height 49
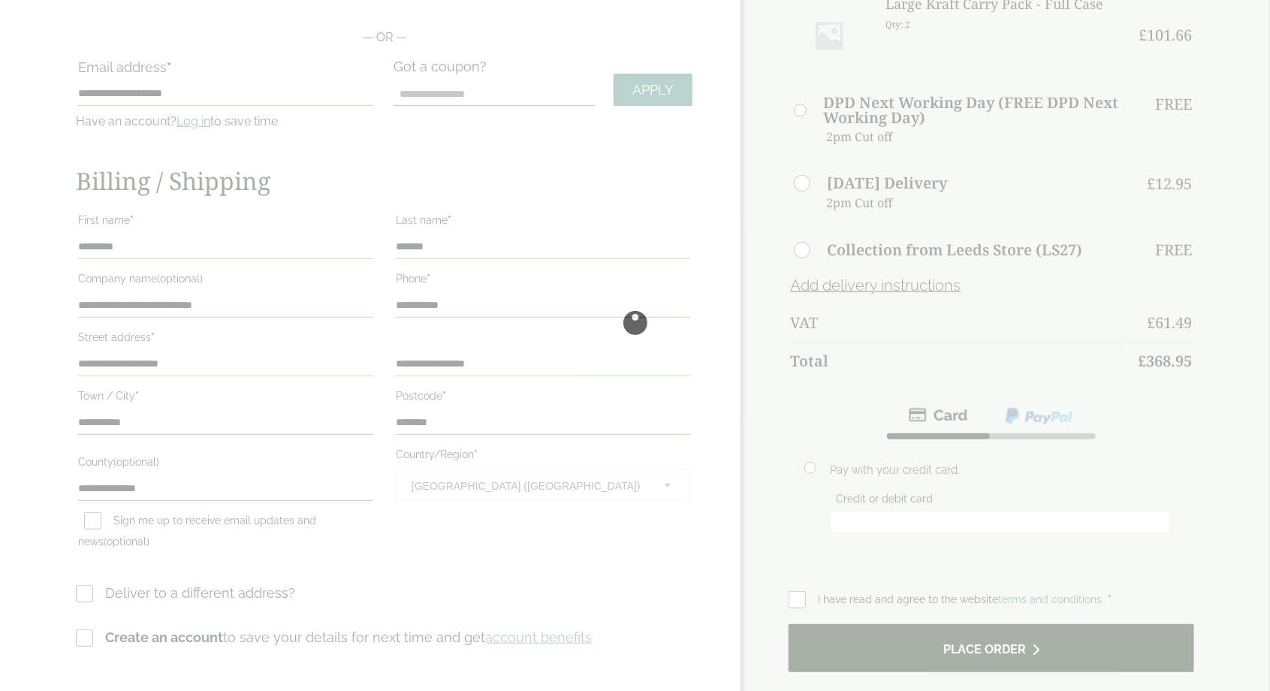
scroll to position [0, 0]
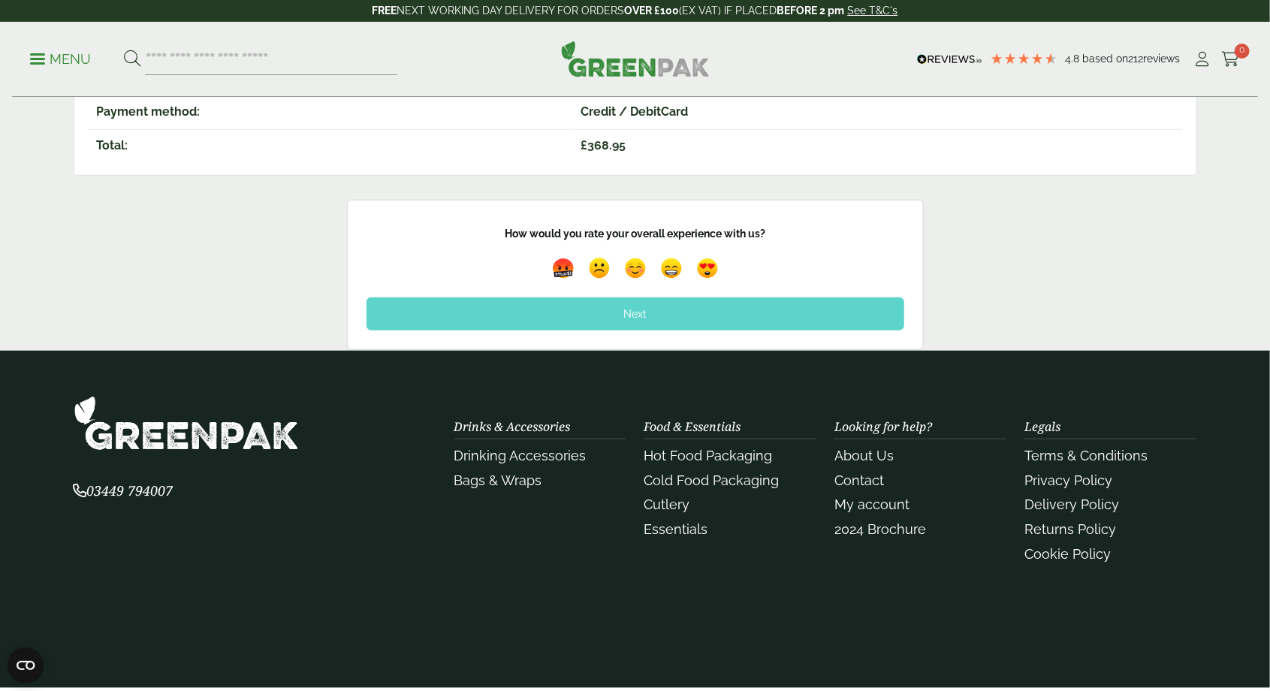
scroll to position [507, 0]
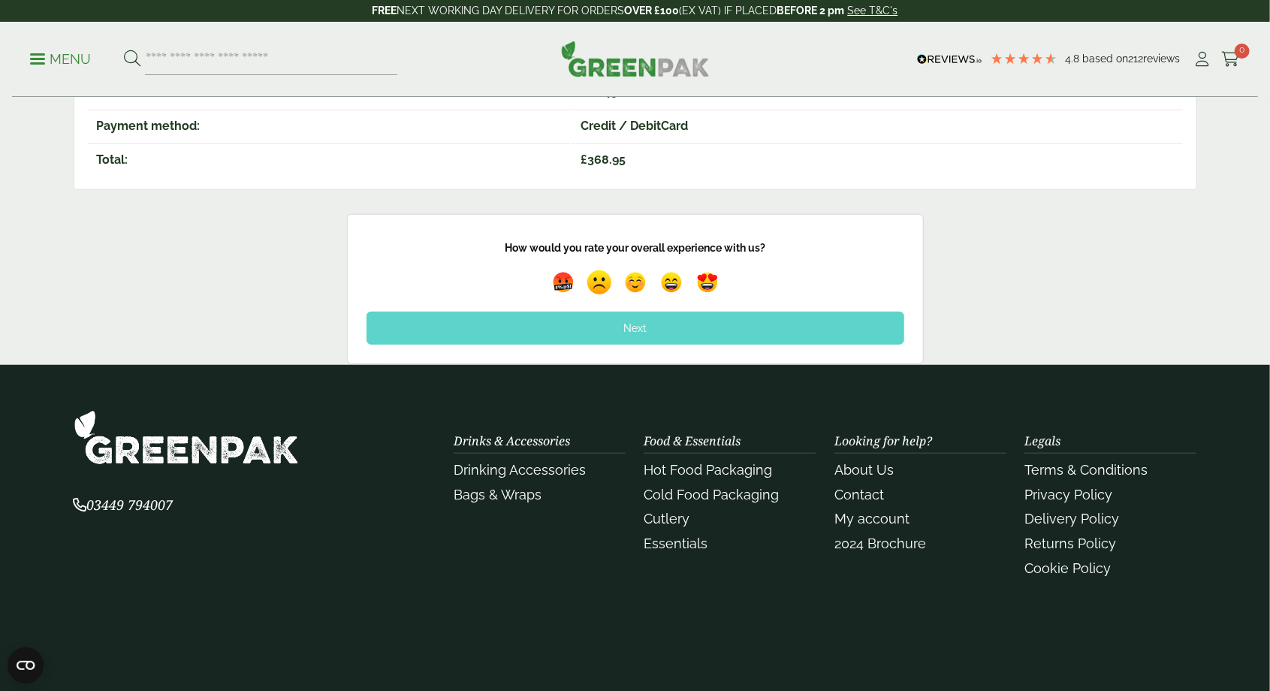
click at [612, 274] on img at bounding box center [599, 282] width 35 height 35
click at [641, 331] on div "Next" at bounding box center [636, 328] width 538 height 33
